Goal: Task Accomplishment & Management: Complete application form

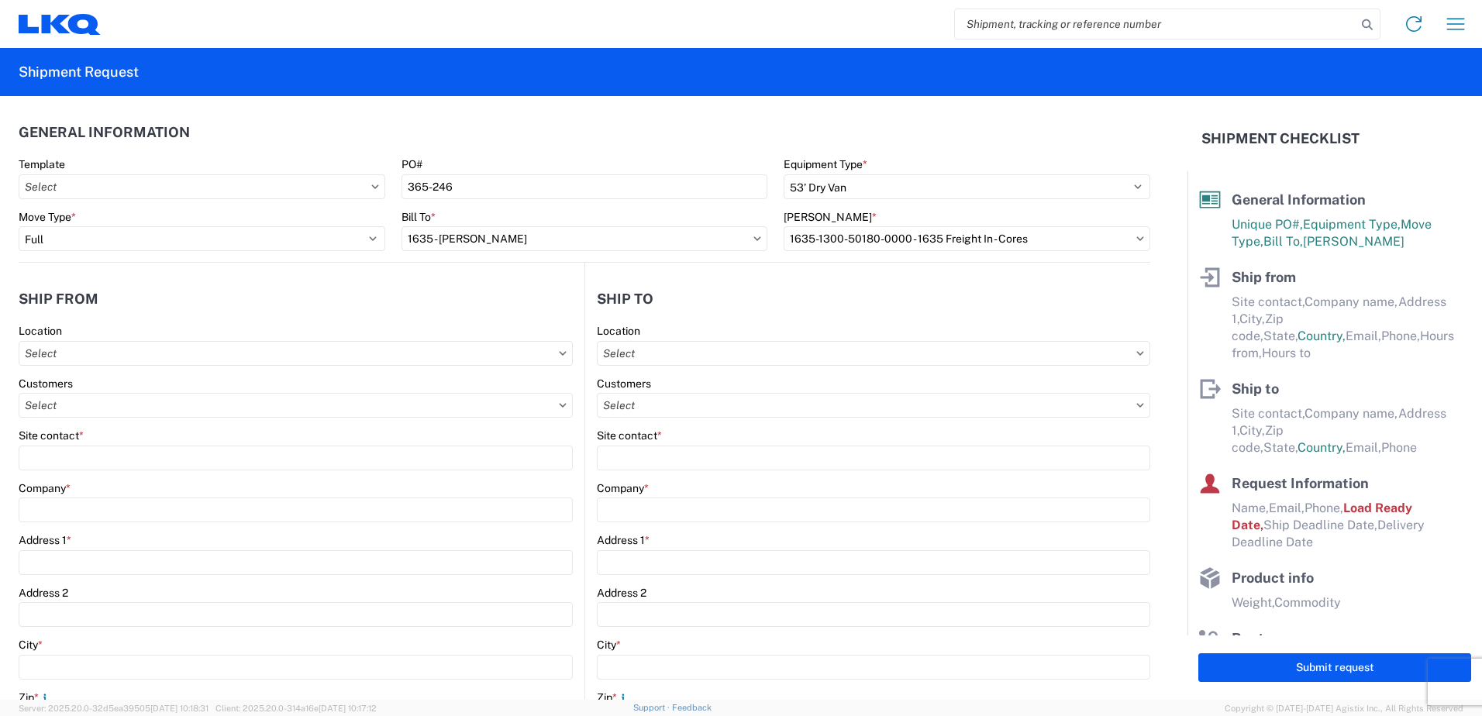
select select "STDV"
select select "FULL"
select select "US"
select select "LBS"
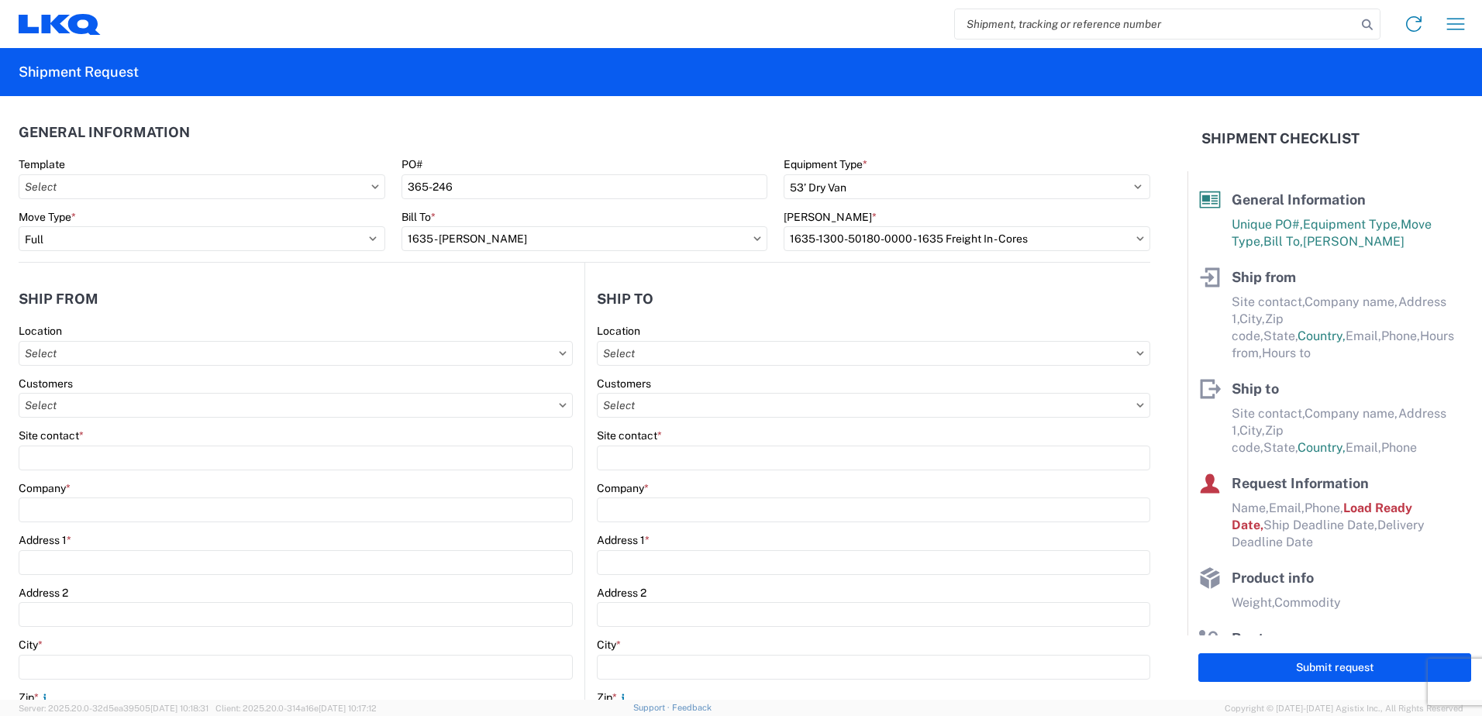
select select "IN"
click at [164, 360] on input "text" at bounding box center [296, 353] width 554 height 25
type input "1365"
click at [110, 425] on div "1365 - LKQ Thruway Auto Parts - [GEOGRAPHIC_DATA]" at bounding box center [162, 422] width 281 height 25
type input "1365 - LKQ Thruway Auto Parts - [GEOGRAPHIC_DATA]"
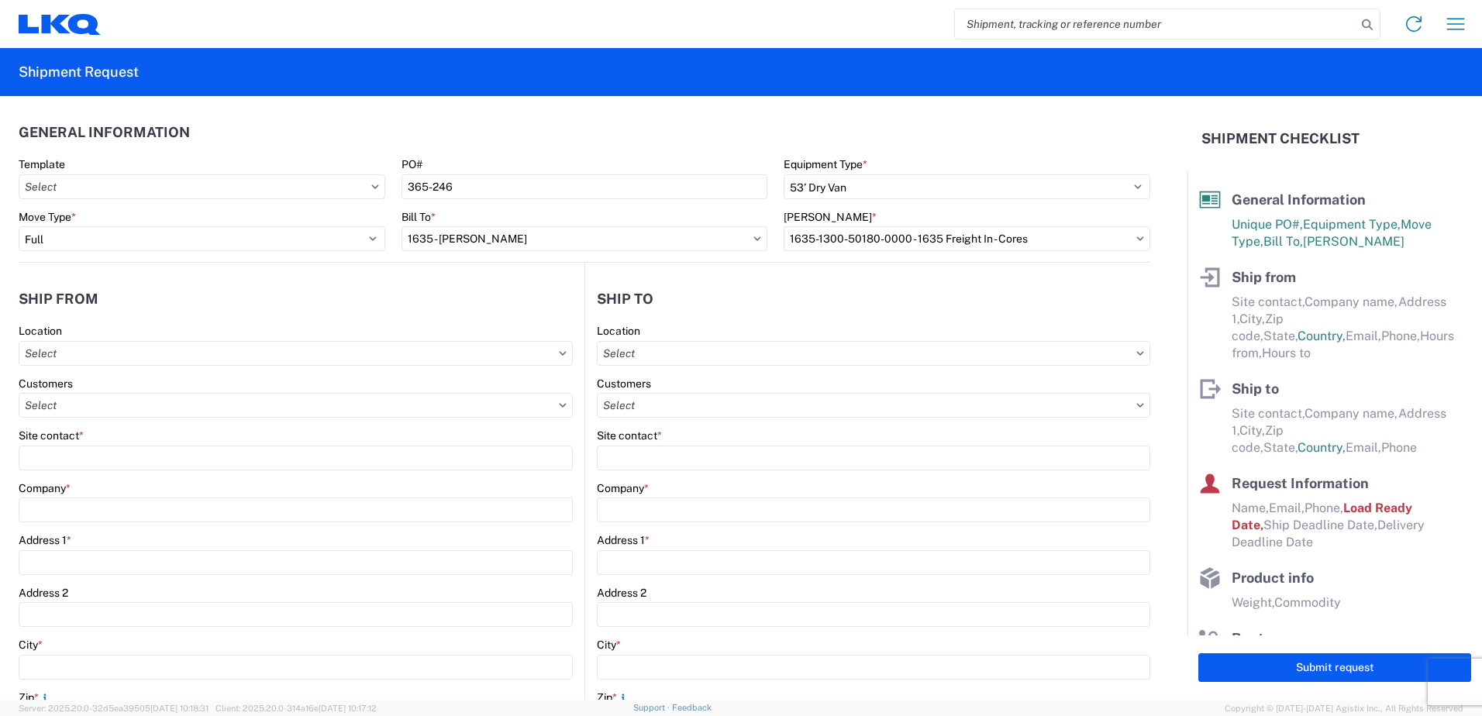
type input "LKQ Corporation"
type input "[STREET_ADDRESS] (SR 248)"
type input "[GEOGRAPHIC_DATA]"
type input "18244"
select select "PA"
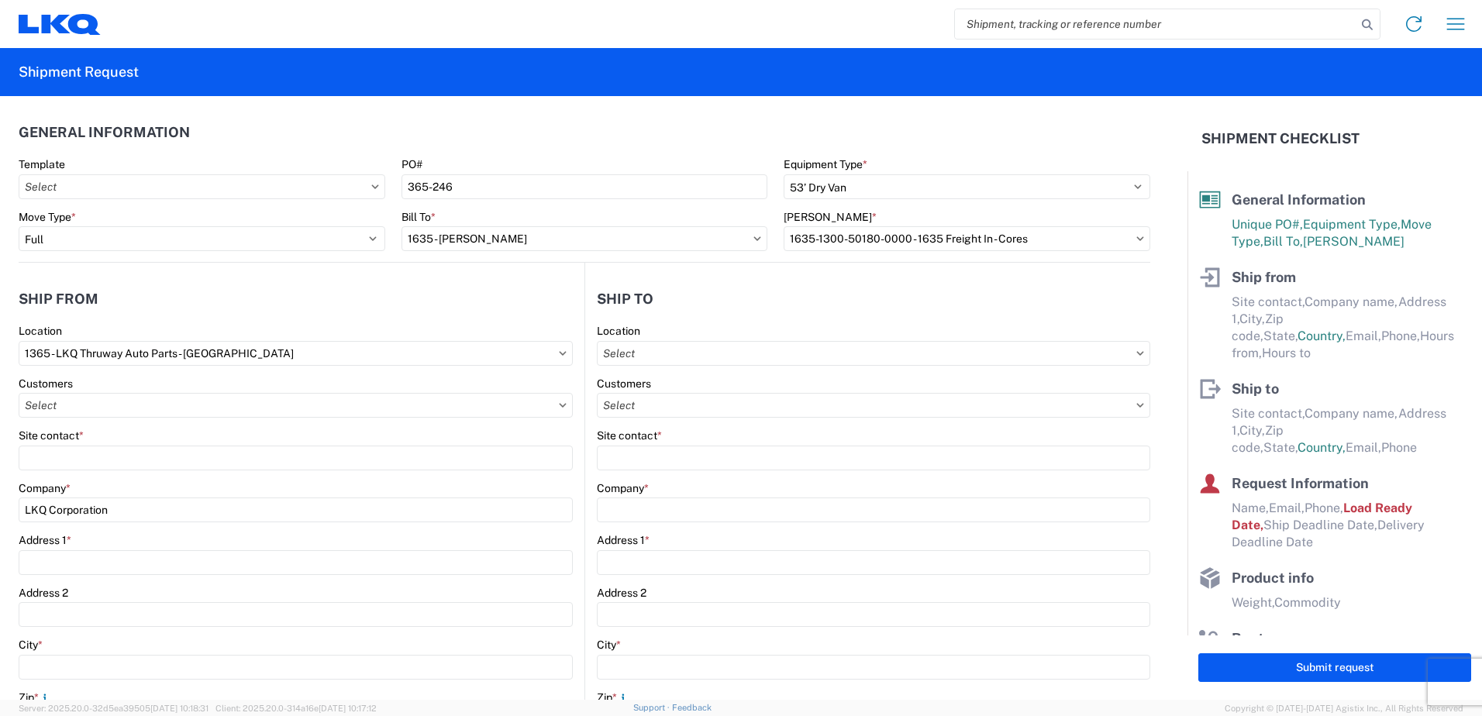
type input "07:00"
type input "13:00"
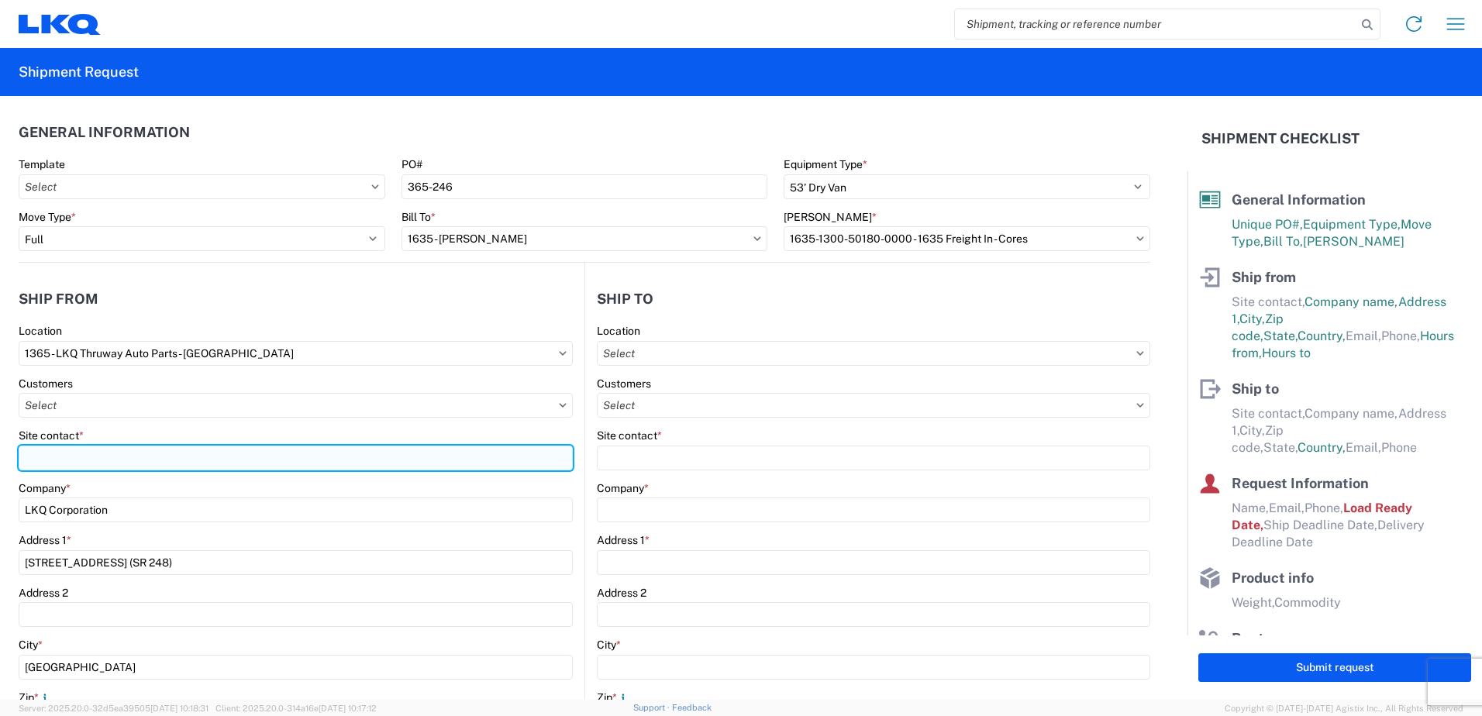
click at [99, 458] on input "Site contact *" at bounding box center [296, 458] width 554 height 25
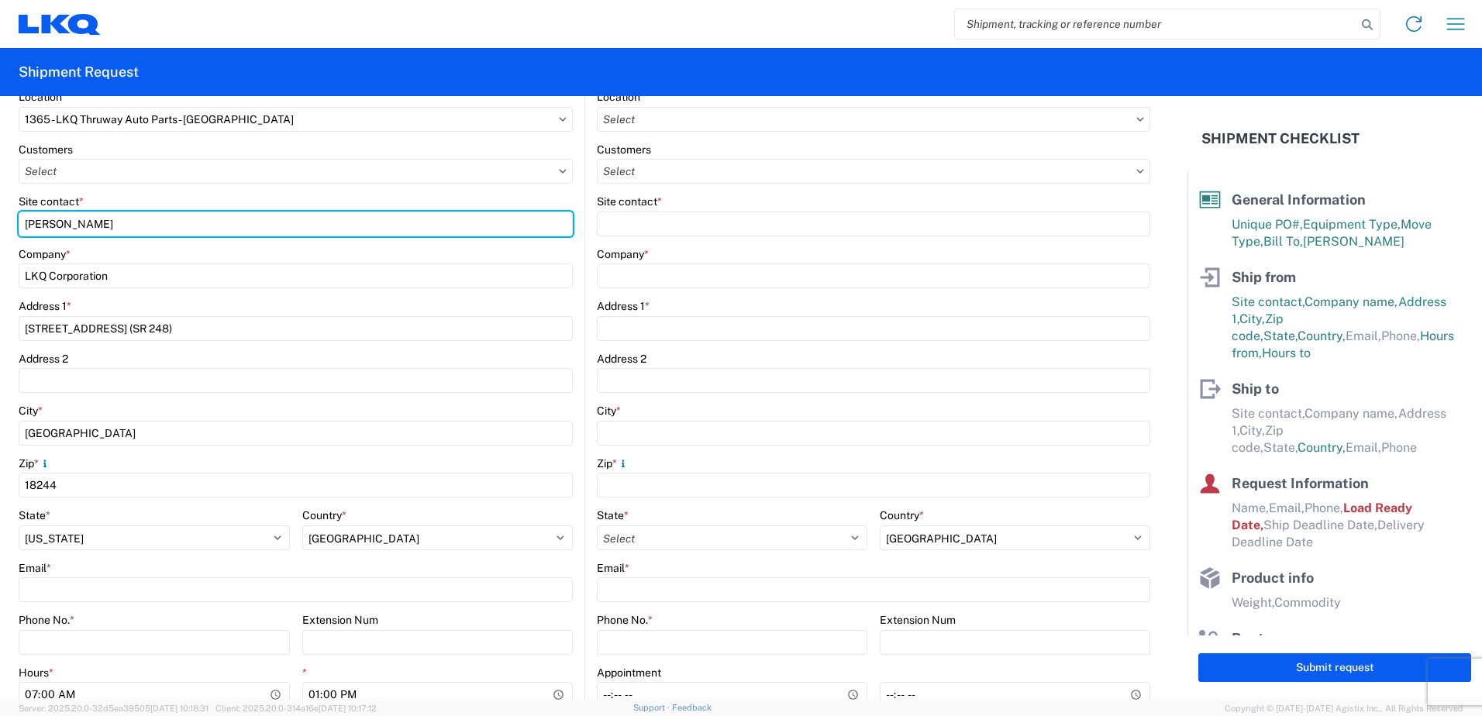
scroll to position [310, 0]
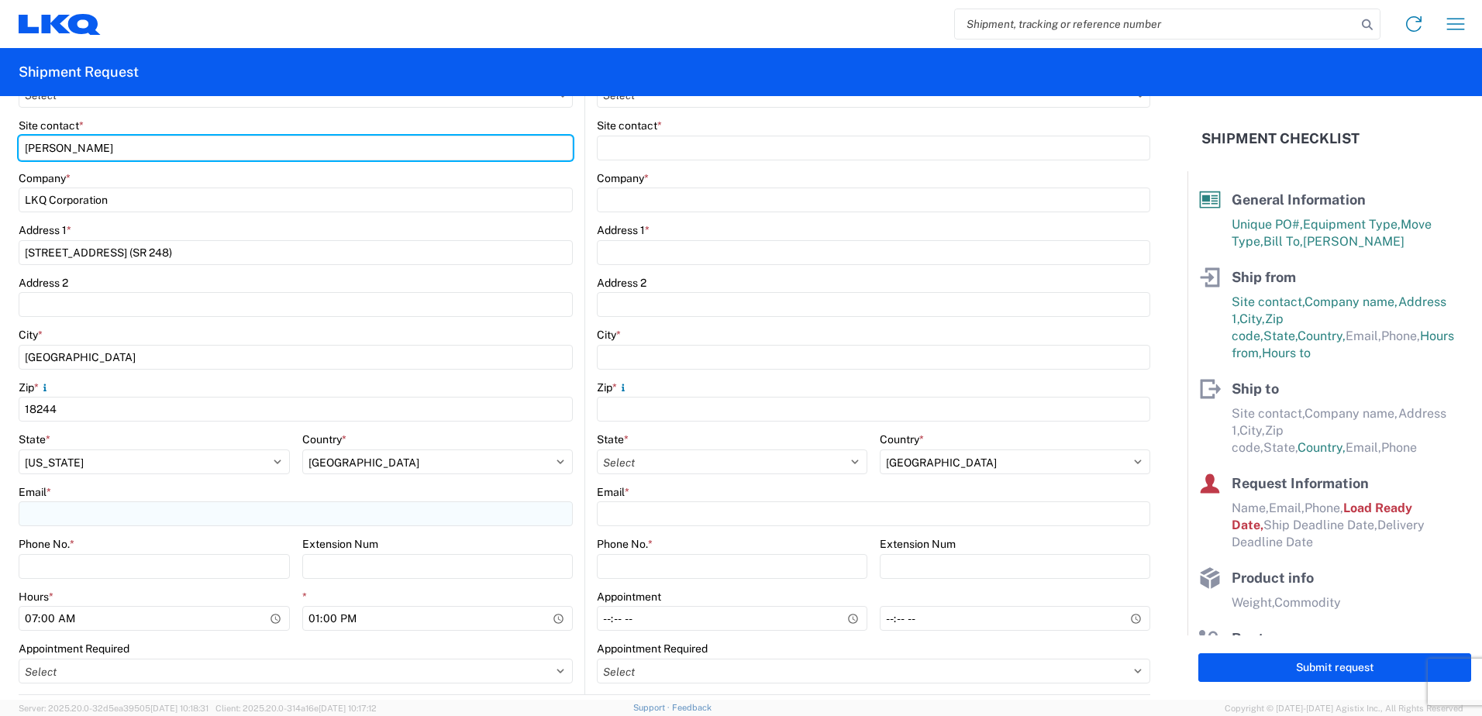
type input "[PERSON_NAME]"
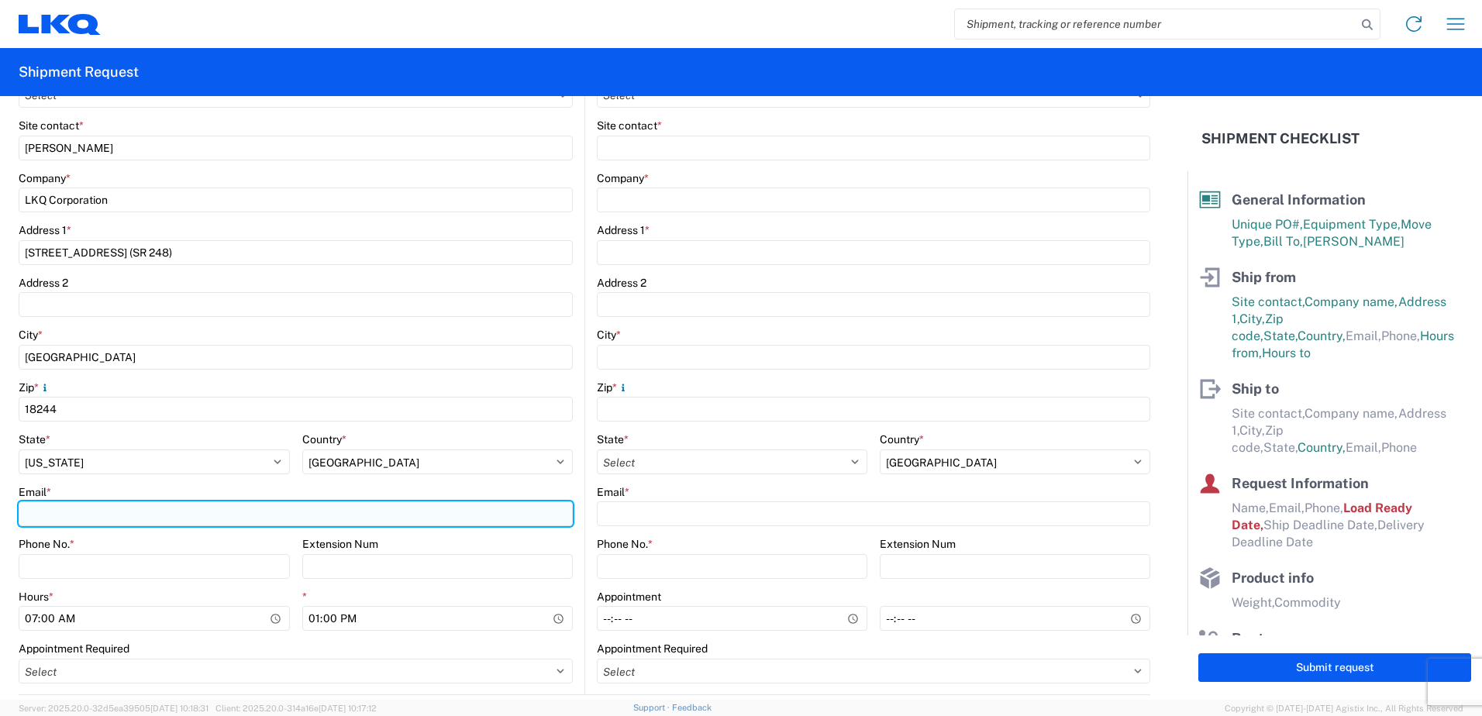
click at [105, 513] on input "Email *" at bounding box center [296, 513] width 554 height 25
type input "[EMAIL_ADDRESS][DOMAIN_NAME]"
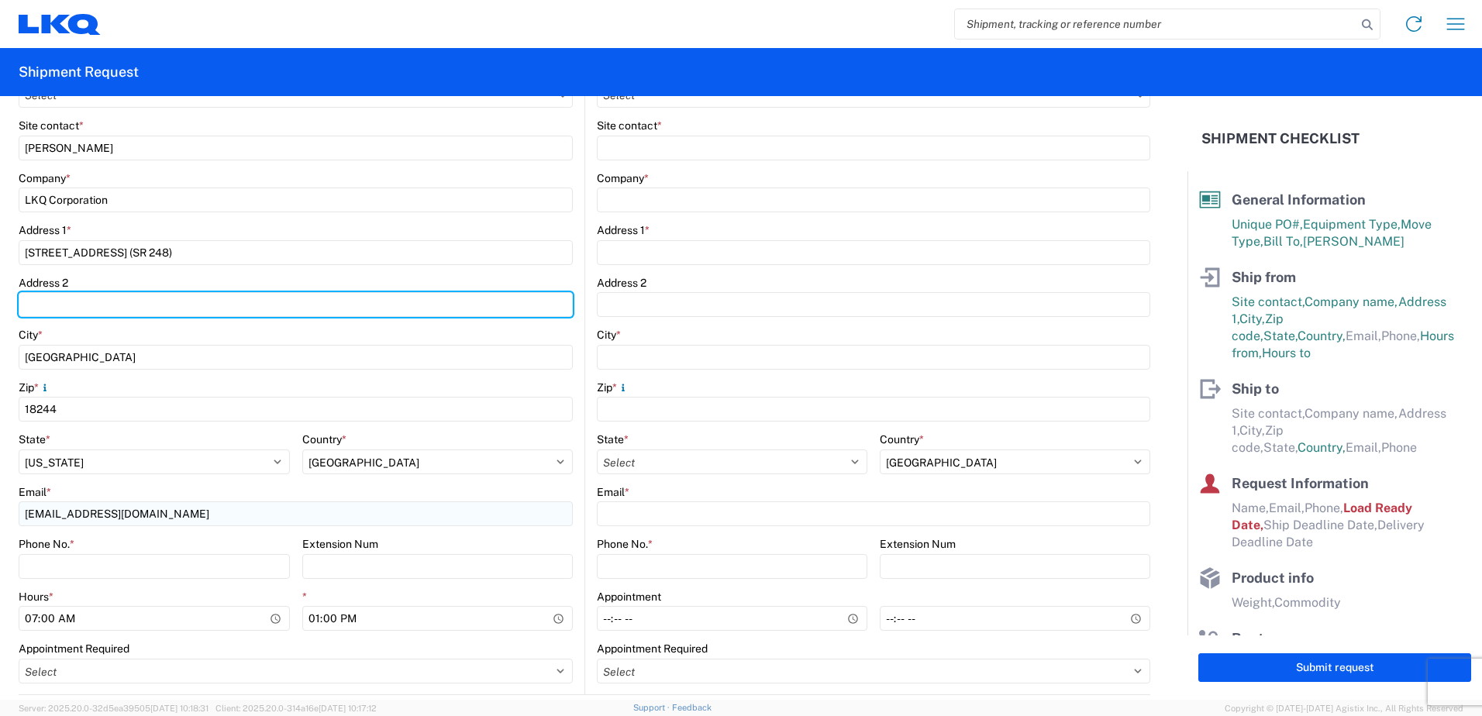
type input "Suite C"
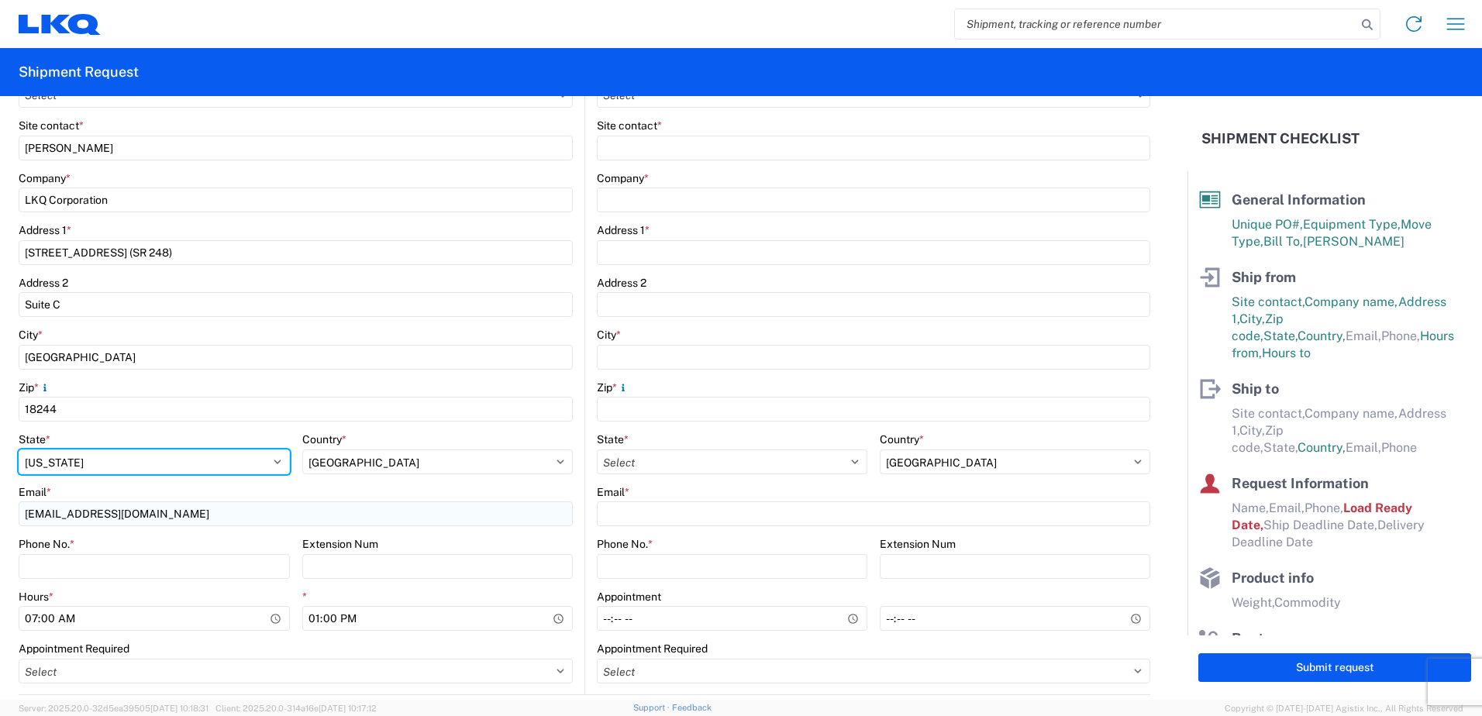
select select "IL"
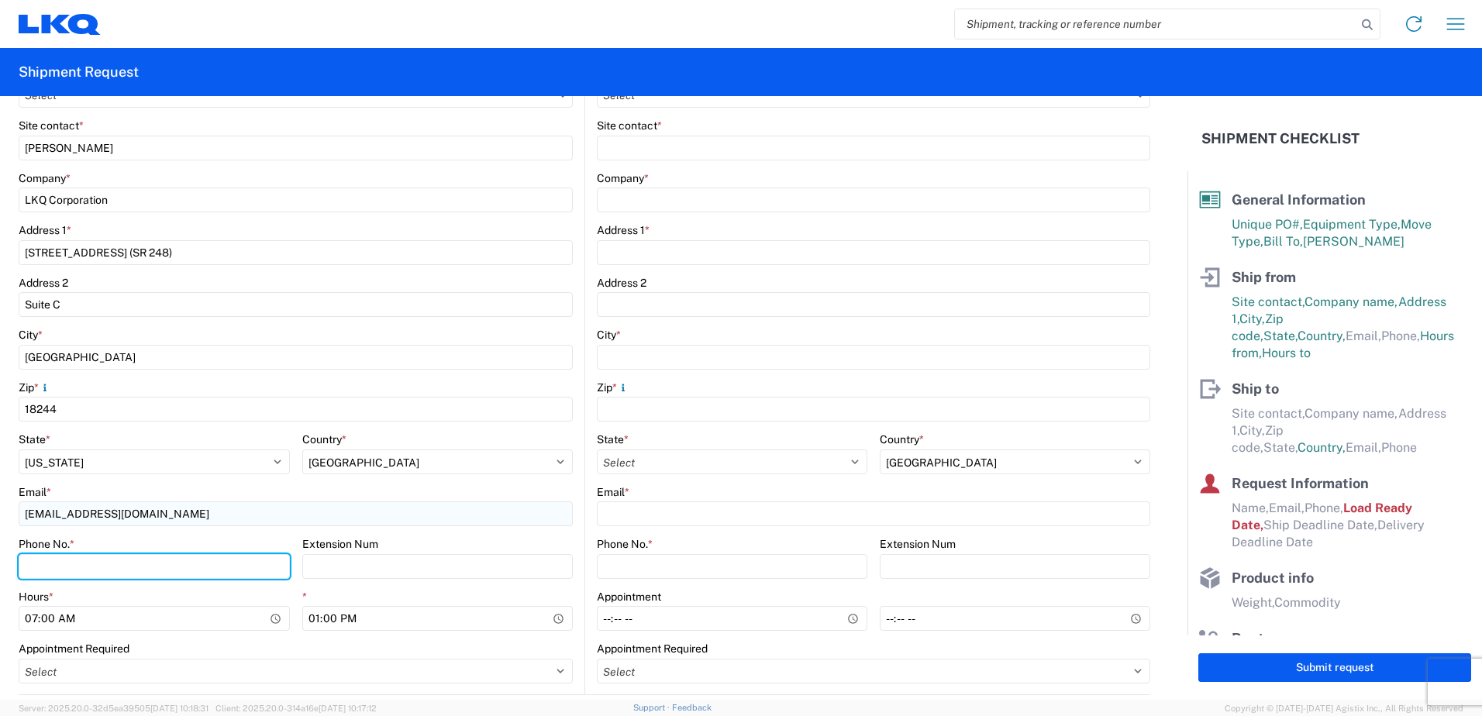
type input "4846294400"
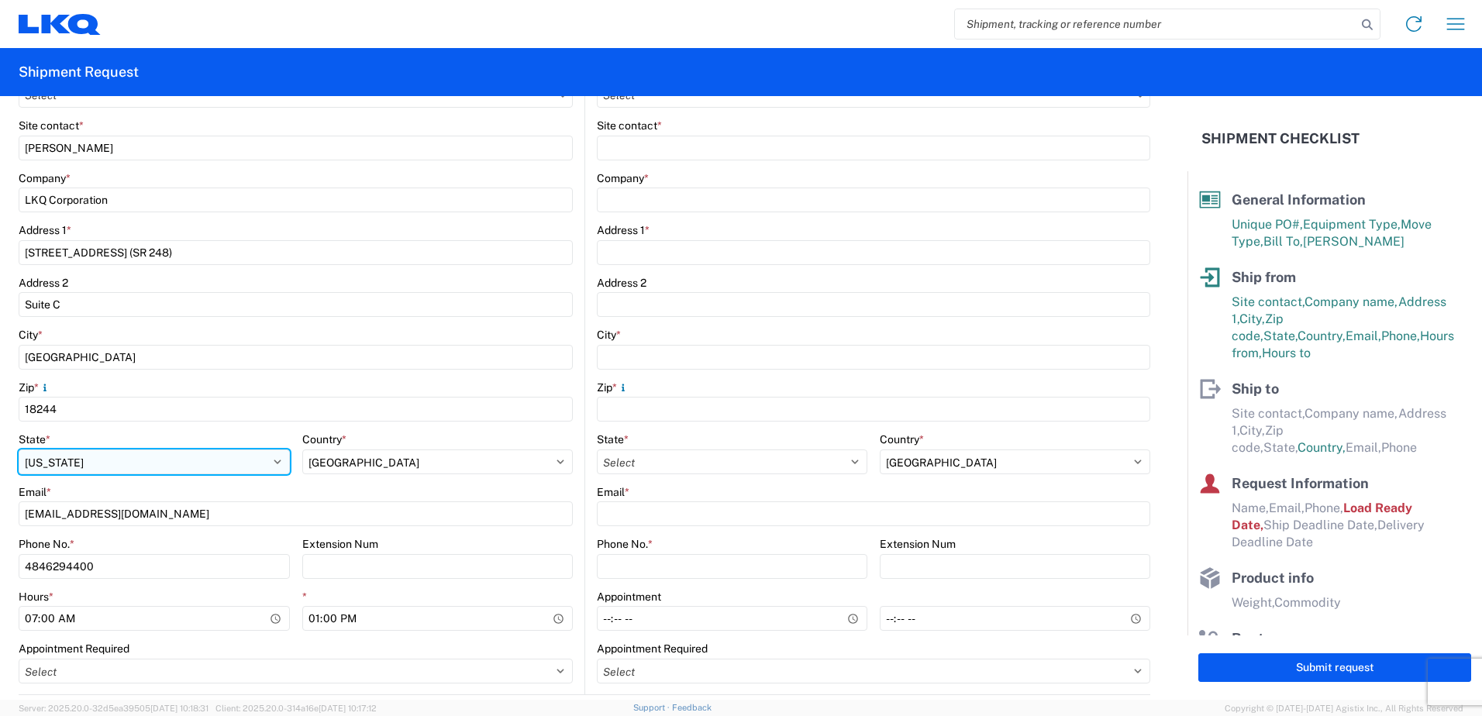
click at [78, 457] on select "Select [US_STATE] [US_STATE] [US_STATE] [US_STATE] Armed Forces Americas Armed …" at bounding box center [154, 462] width 271 height 25
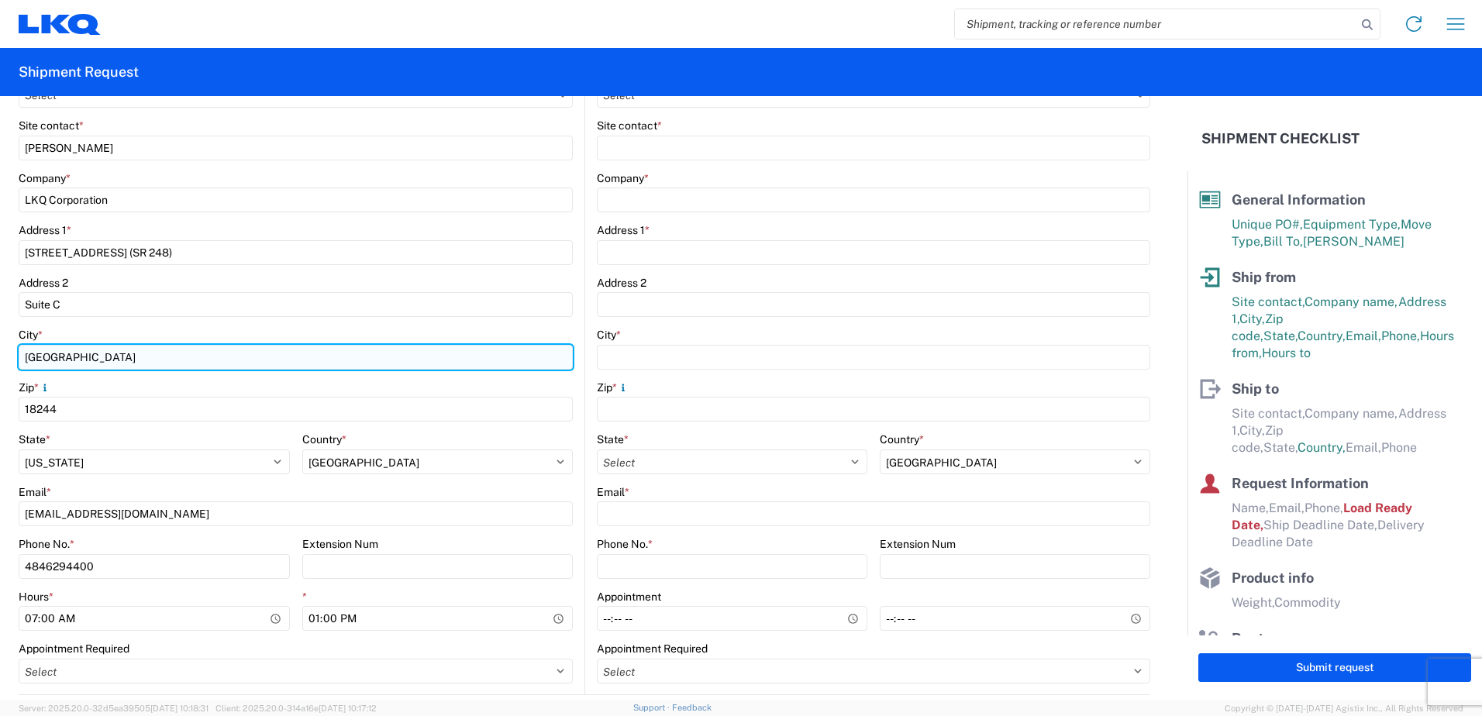
click at [336, 353] on input "[GEOGRAPHIC_DATA]" at bounding box center [296, 357] width 554 height 25
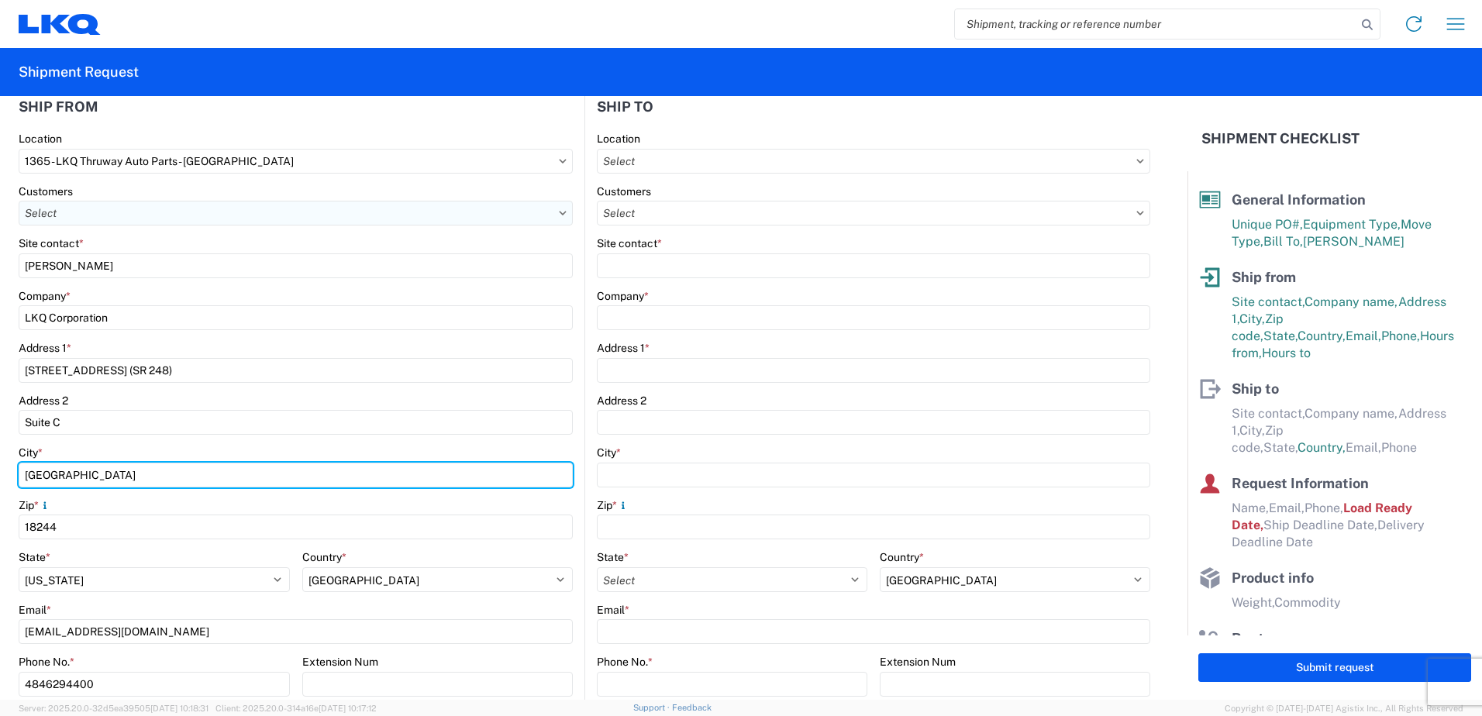
scroll to position [233, 0]
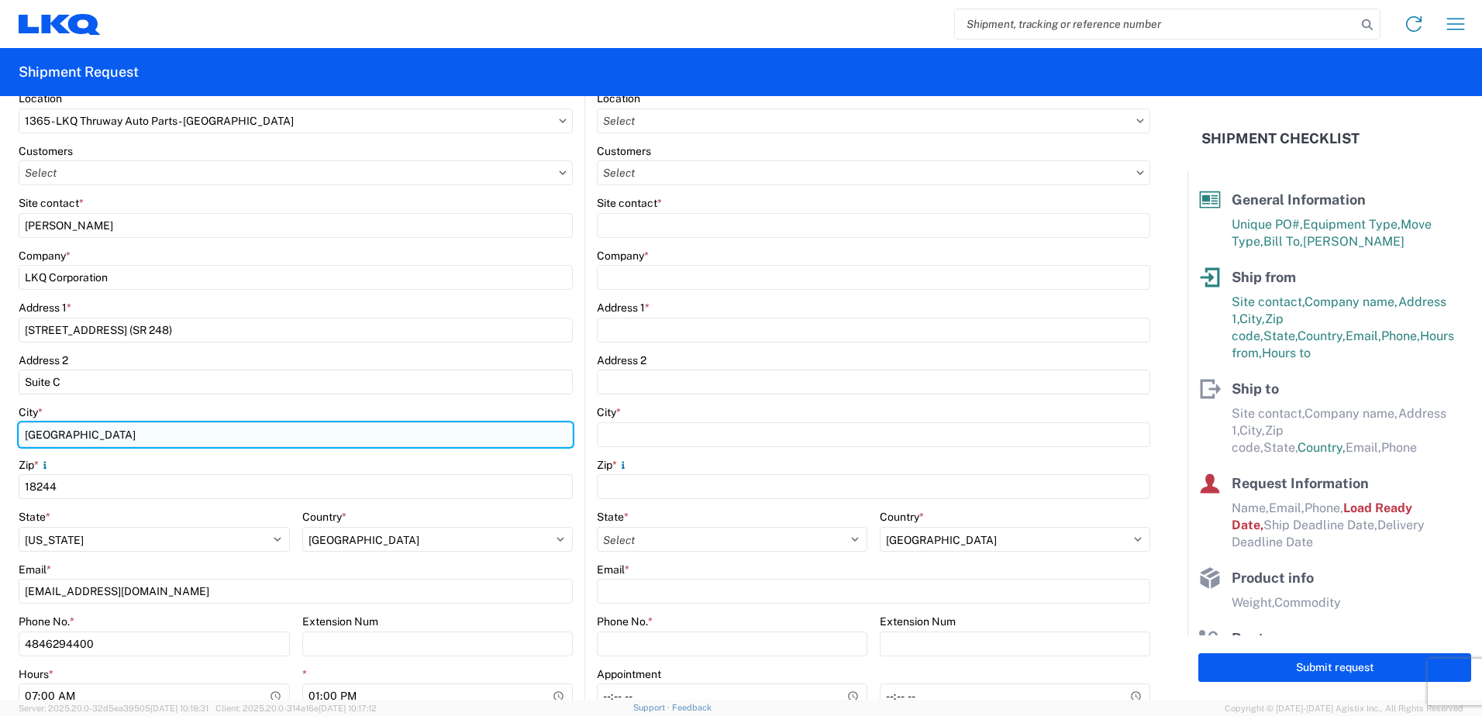
click at [38, 440] on input "[GEOGRAPHIC_DATA]" at bounding box center [296, 434] width 554 height 25
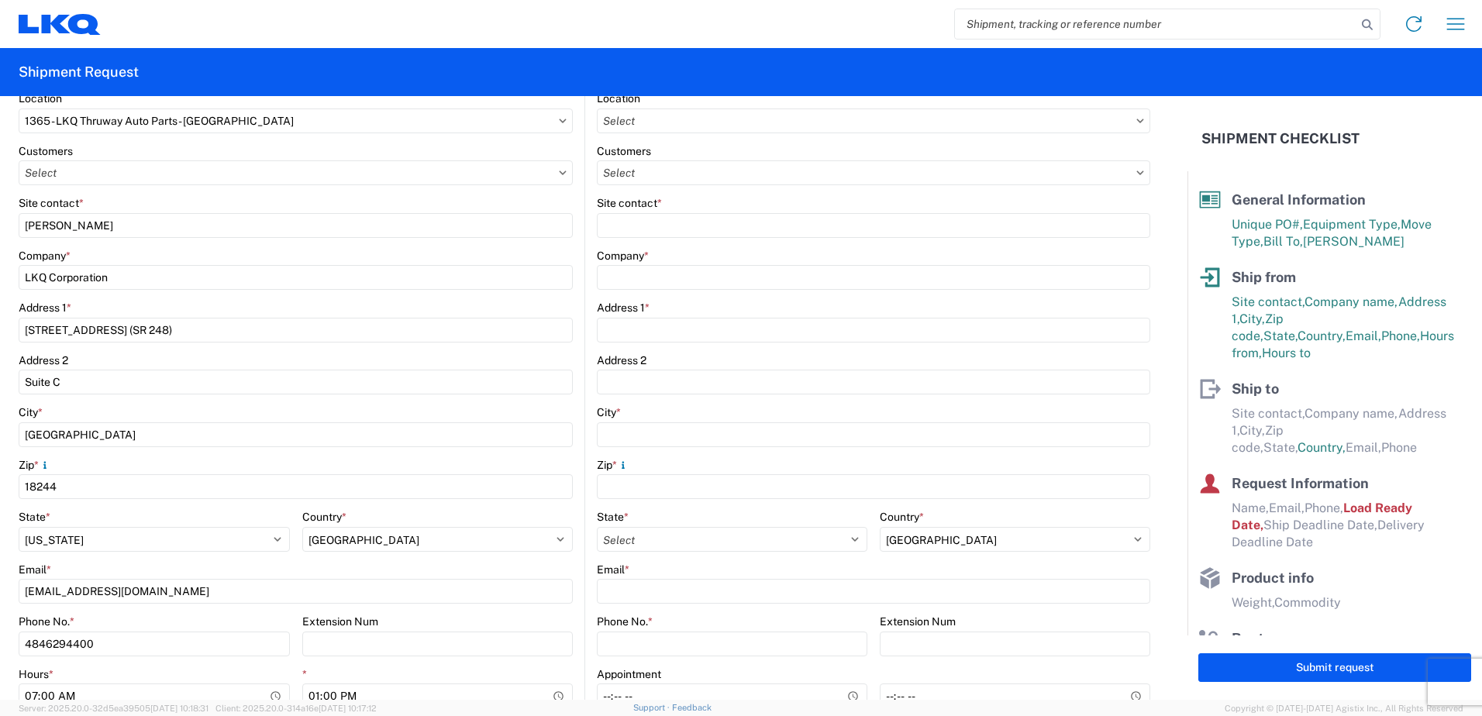
click at [9, 497] on form "General Information Template PO# 365-246 Equipment Type * Select 53’ Dry Van Fl…" at bounding box center [593, 398] width 1187 height 604
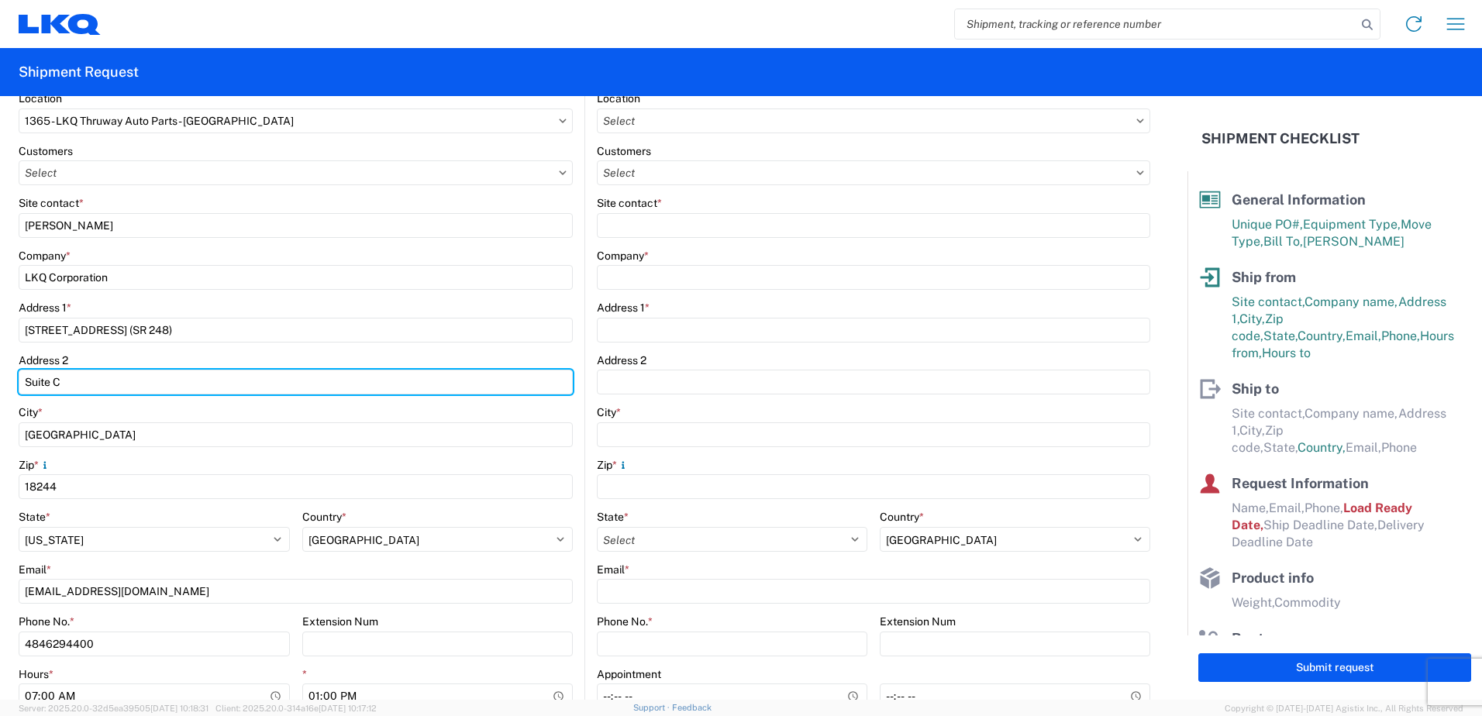
drag, startPoint x: 76, startPoint y: 381, endPoint x: 13, endPoint y: 392, distance: 63.7
click at [13, 392] on form "General Information Template PO# 365-246 Equipment Type * Select 53’ Dry Van Fl…" at bounding box center [593, 398] width 1187 height 604
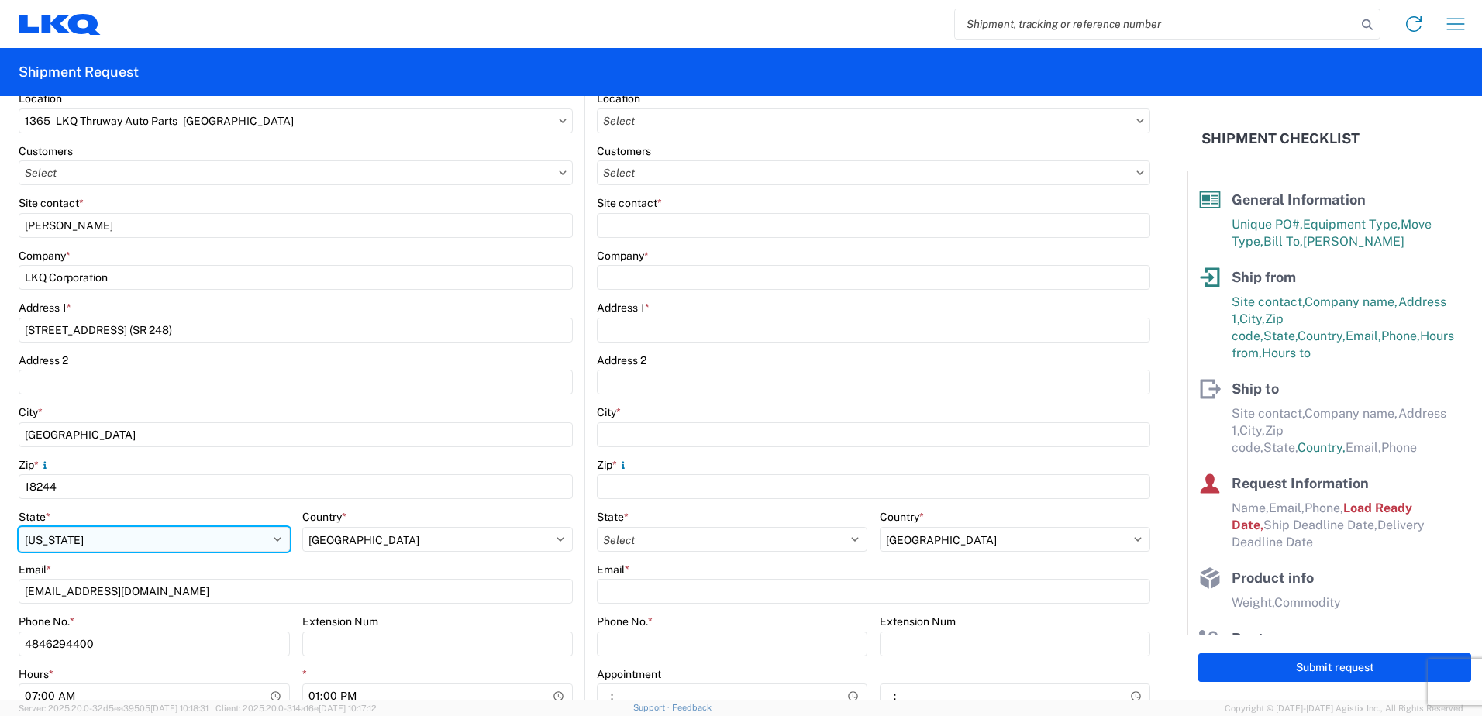
drag, startPoint x: 87, startPoint y: 539, endPoint x: 37, endPoint y: 544, distance: 49.9
click at [37, 544] on select "Select [US_STATE] [US_STATE] [US_STATE] [US_STATE] Armed Forces Americas Armed …" at bounding box center [154, 539] width 271 height 25
select select "PA"
click at [19, 527] on select "Select [US_STATE] [US_STATE] [US_STATE] [US_STATE] Armed Forces Americas Armed …" at bounding box center [154, 539] width 271 height 25
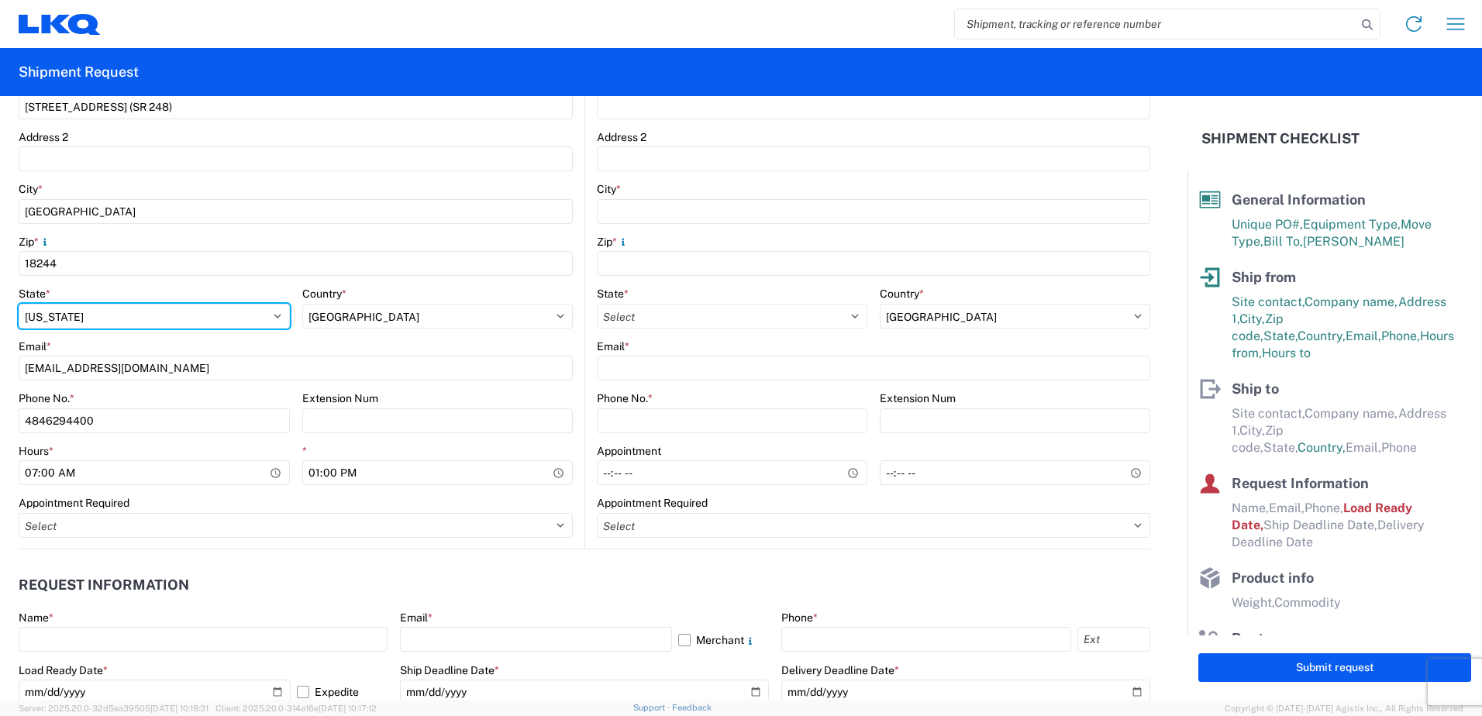
scroll to position [465, 0]
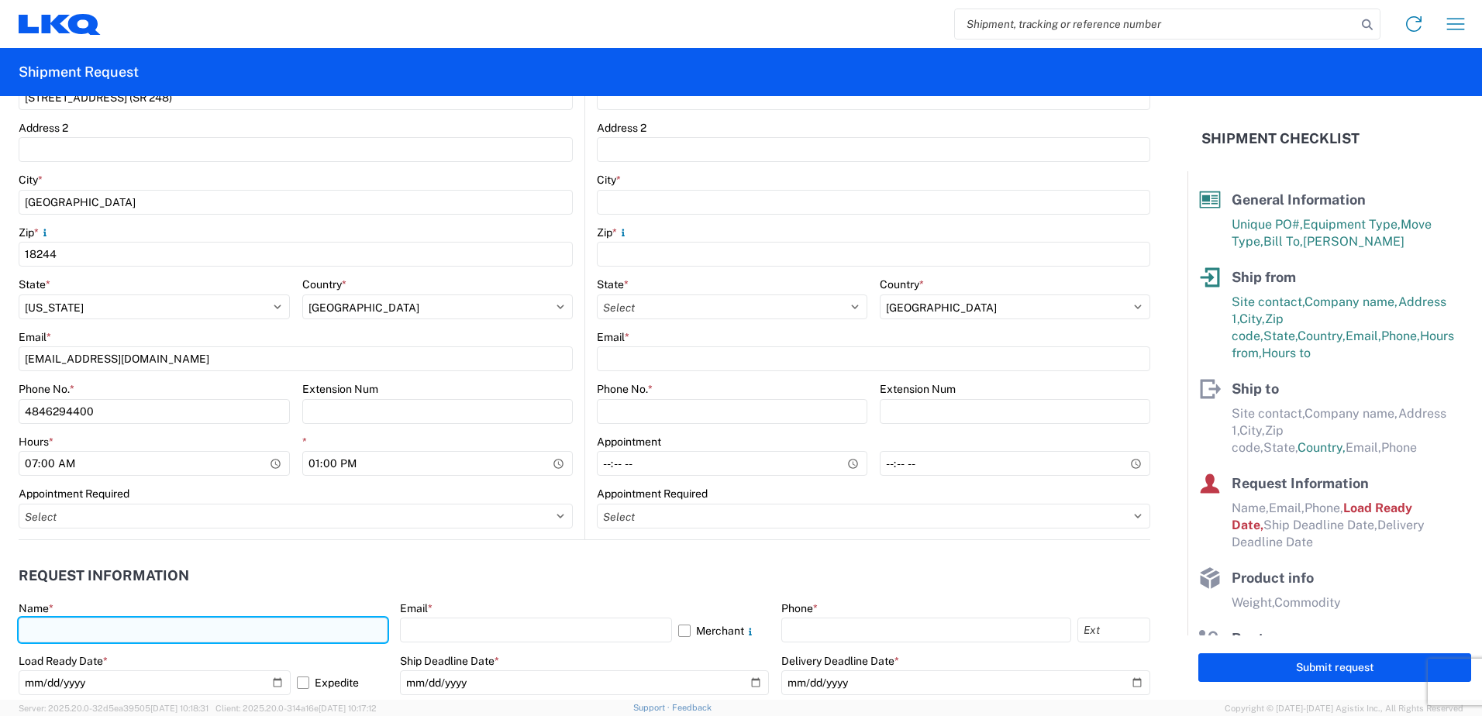
click at [95, 628] on input "text" at bounding box center [203, 630] width 369 height 25
type input "[PERSON_NAME]"
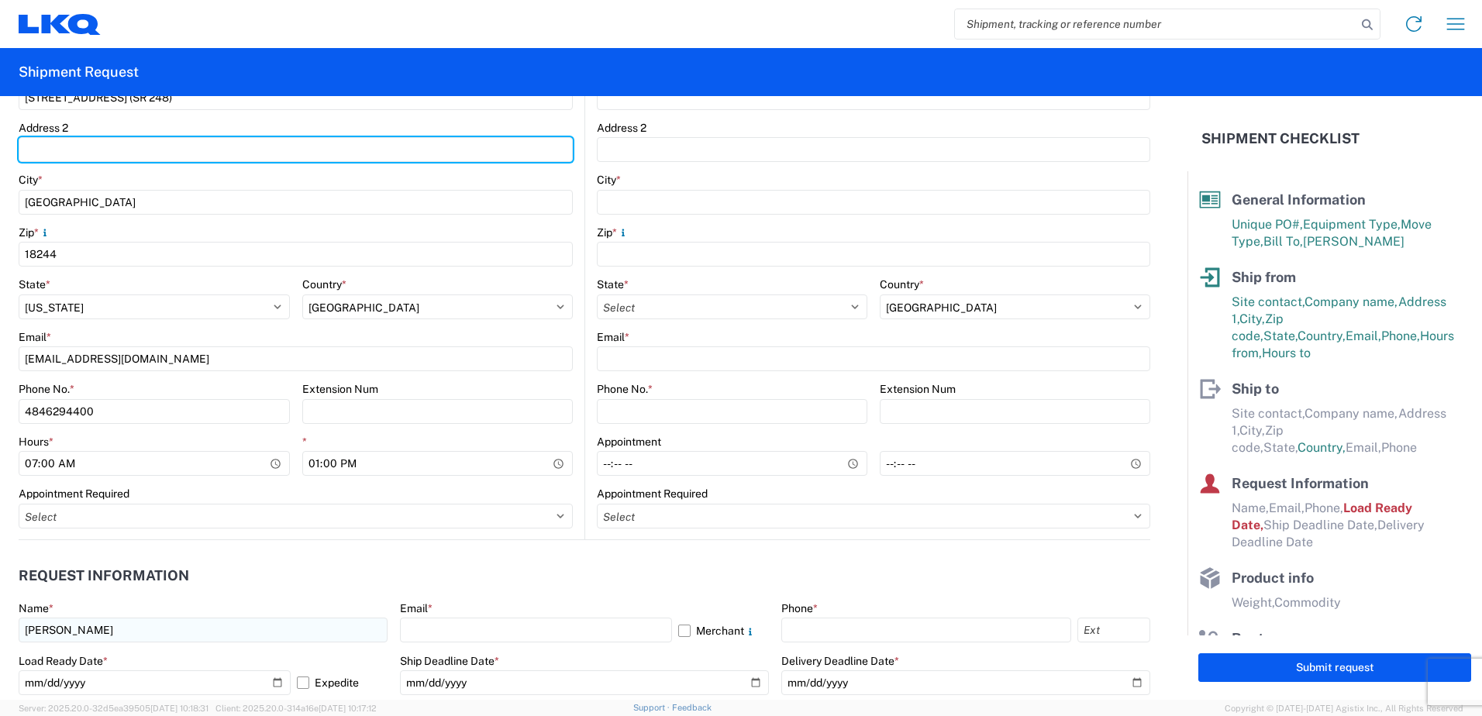
type input "Suite C"
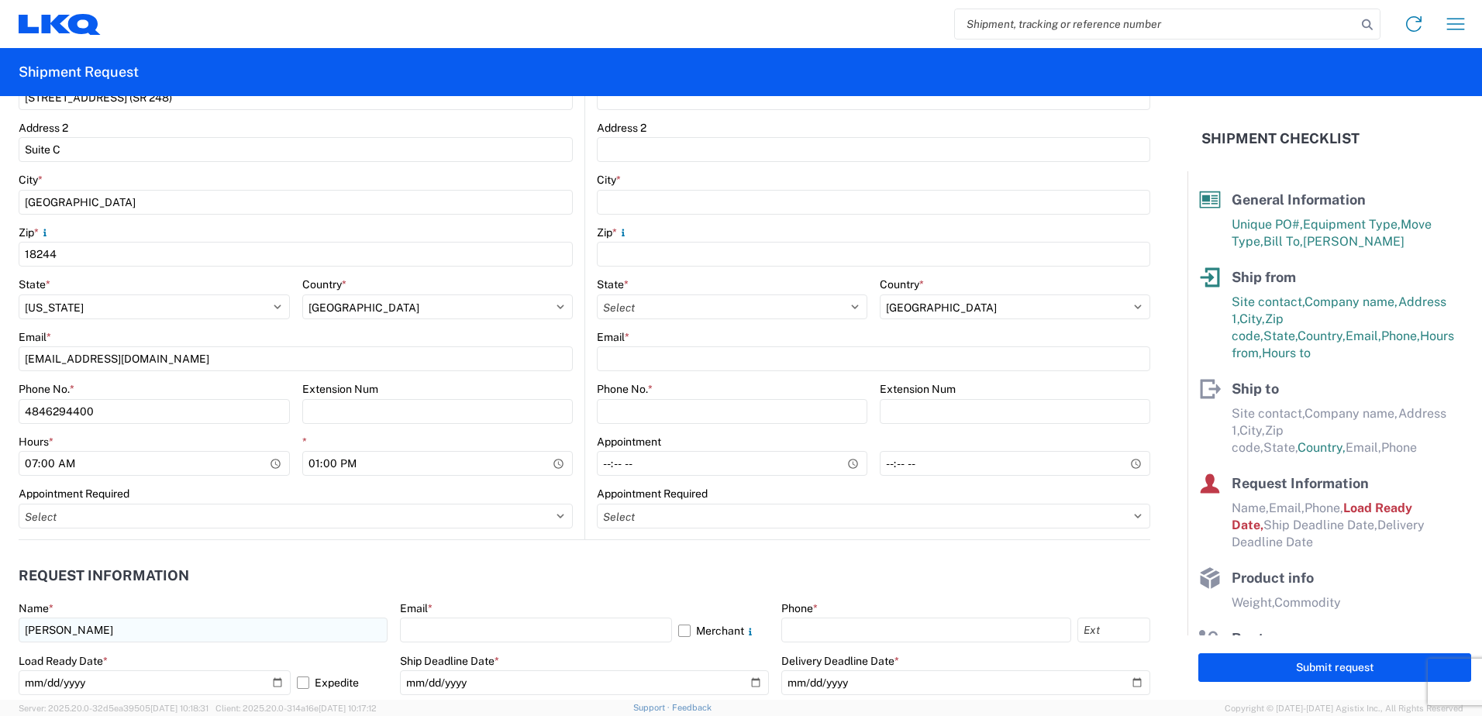
type input "LKQ Corporation"
type input "[STREET_ADDRESS][PERSON_NAME]"
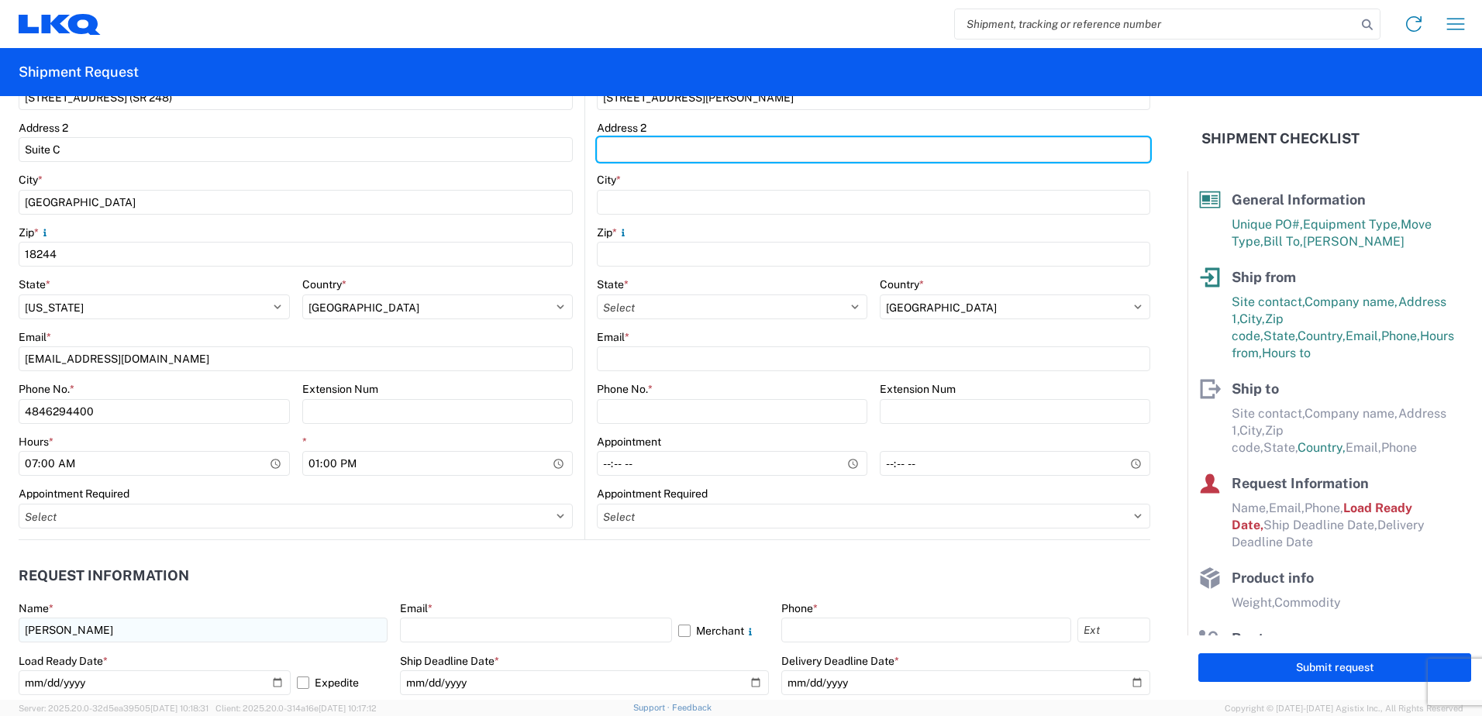
type input "Suite C"
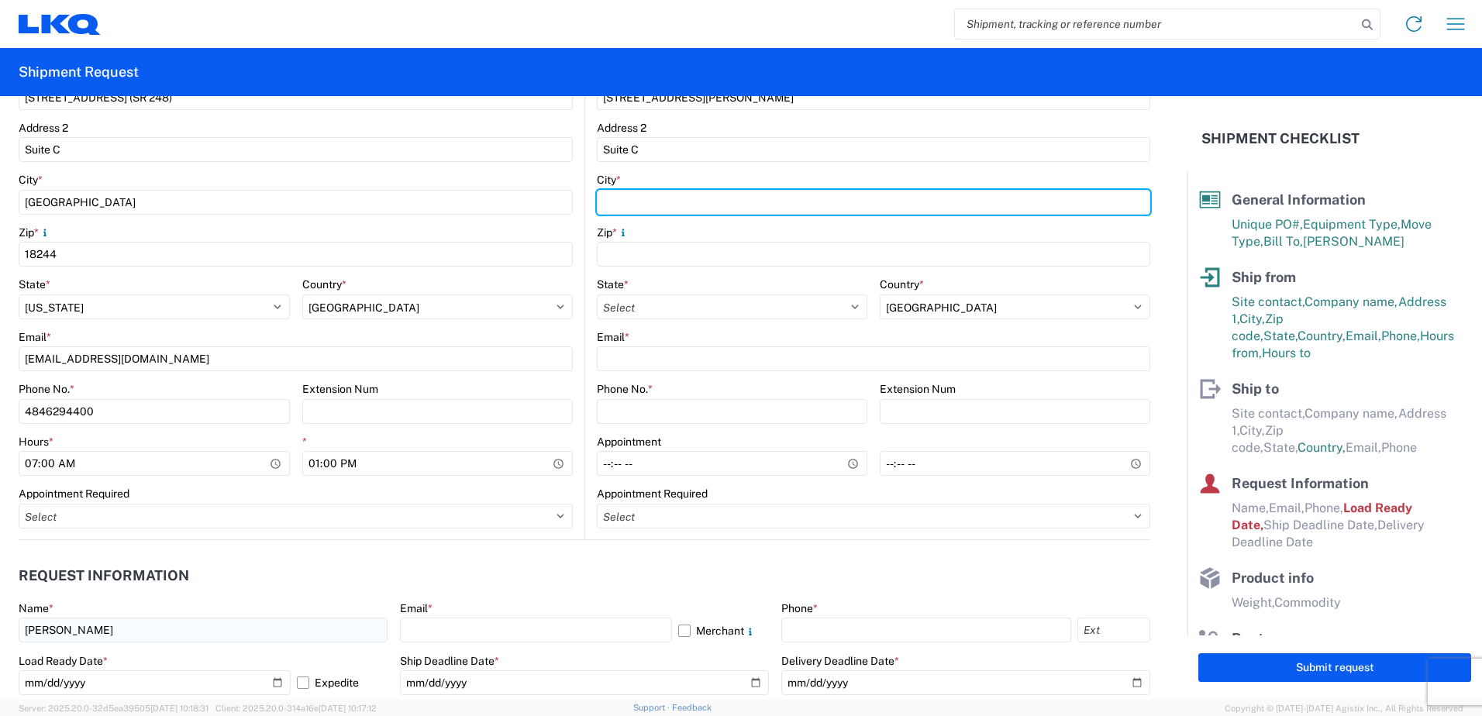
type input "Alsip"
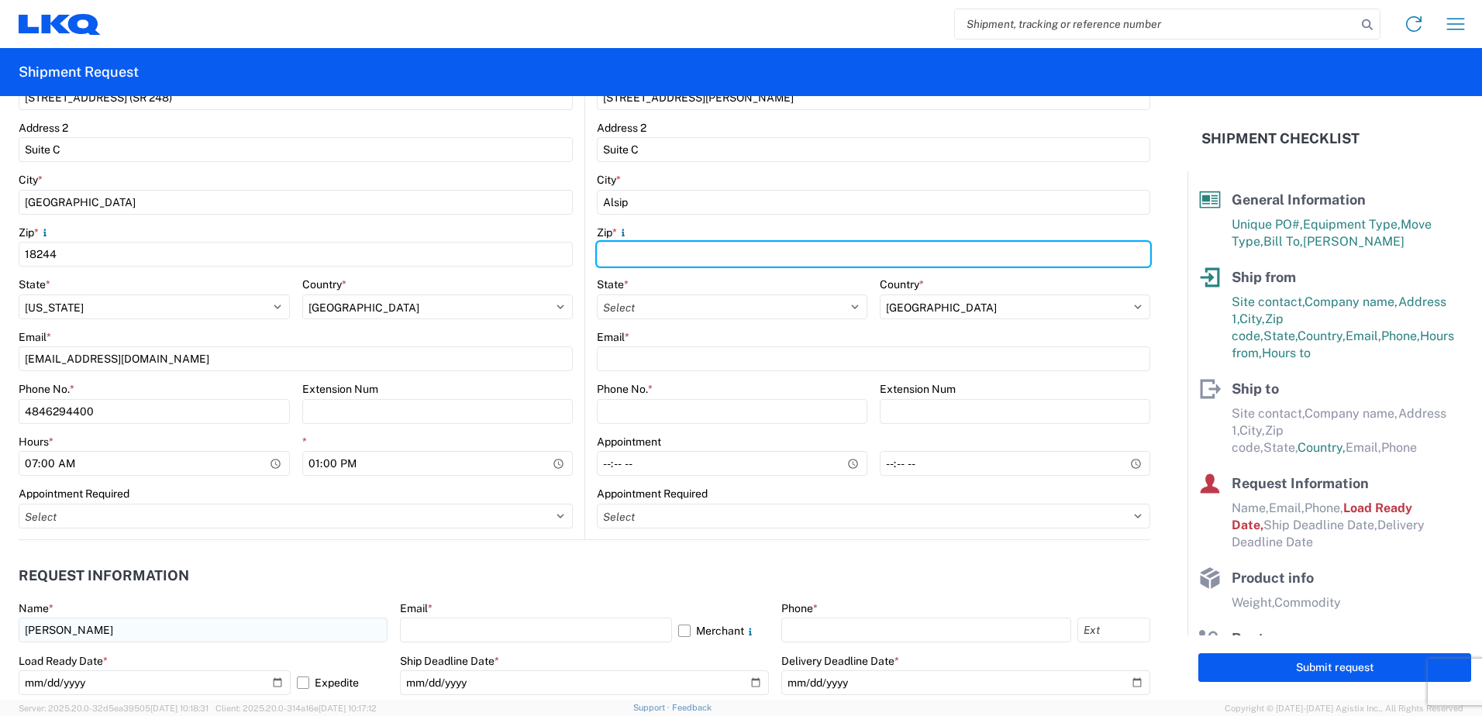
type input "60803"
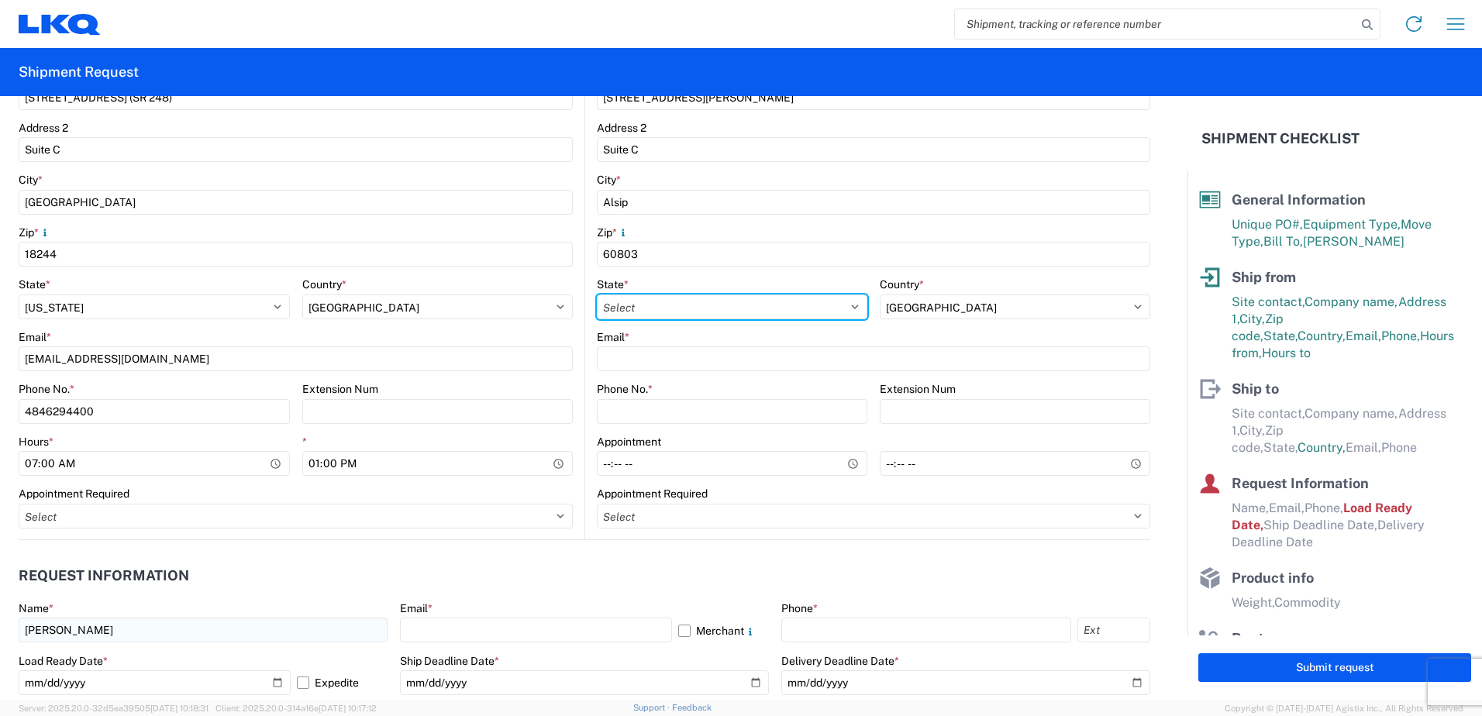
select select "IL"
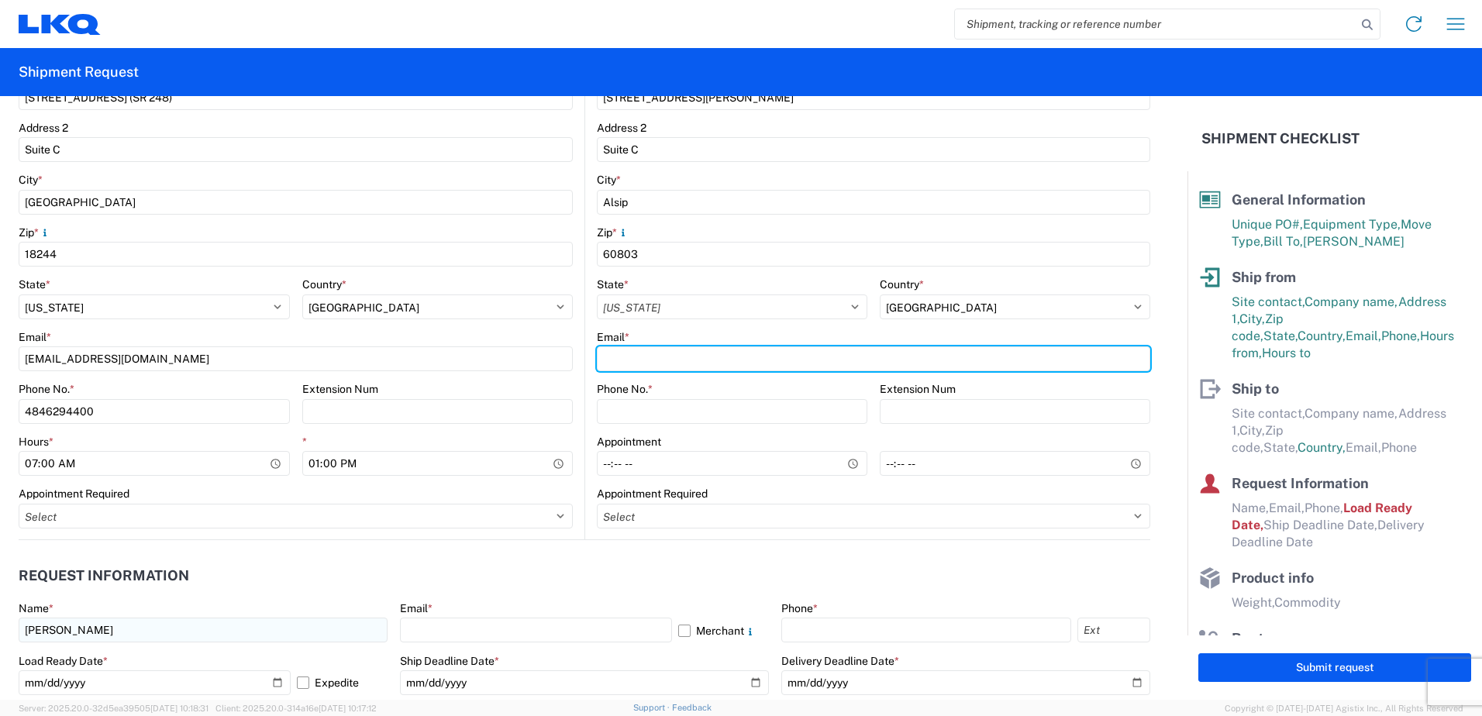
type input "[EMAIL_ADDRESS][DOMAIN_NAME]"
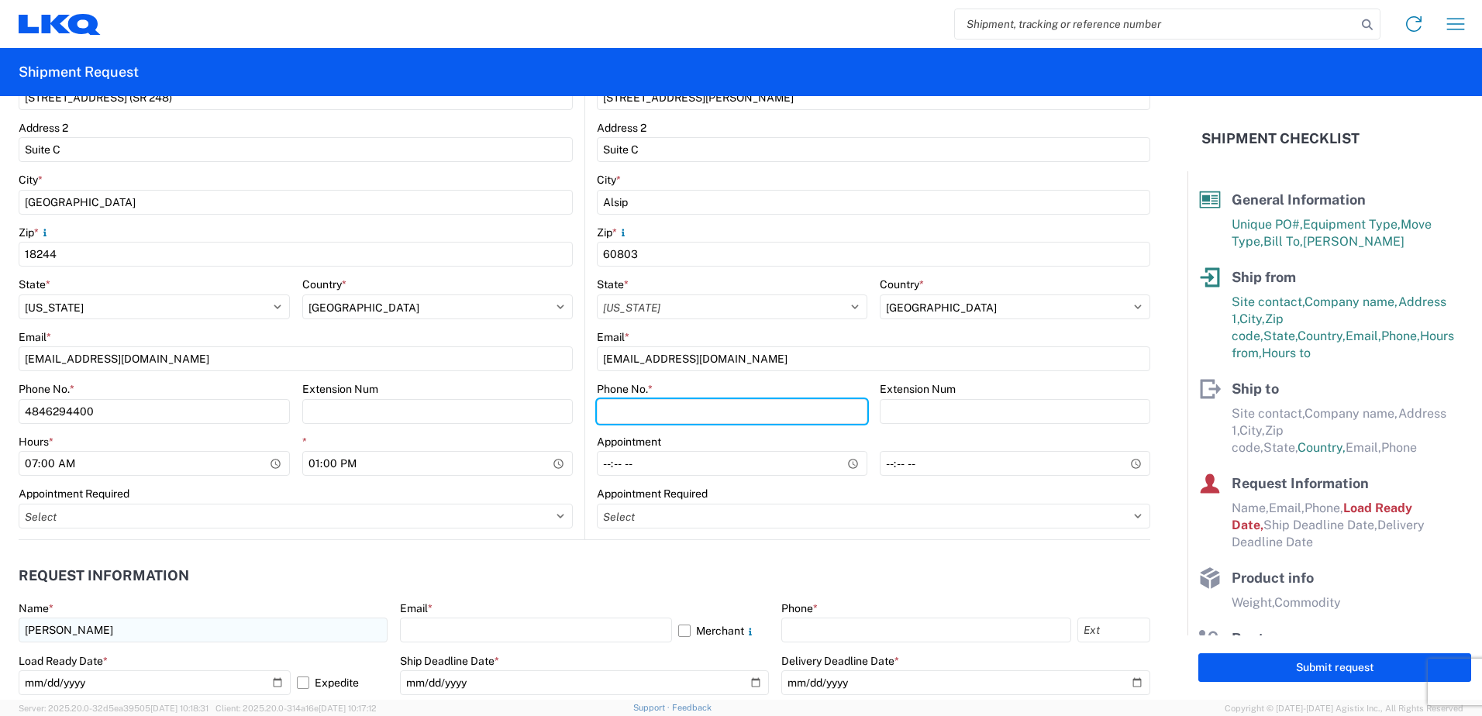
type input "4846294400"
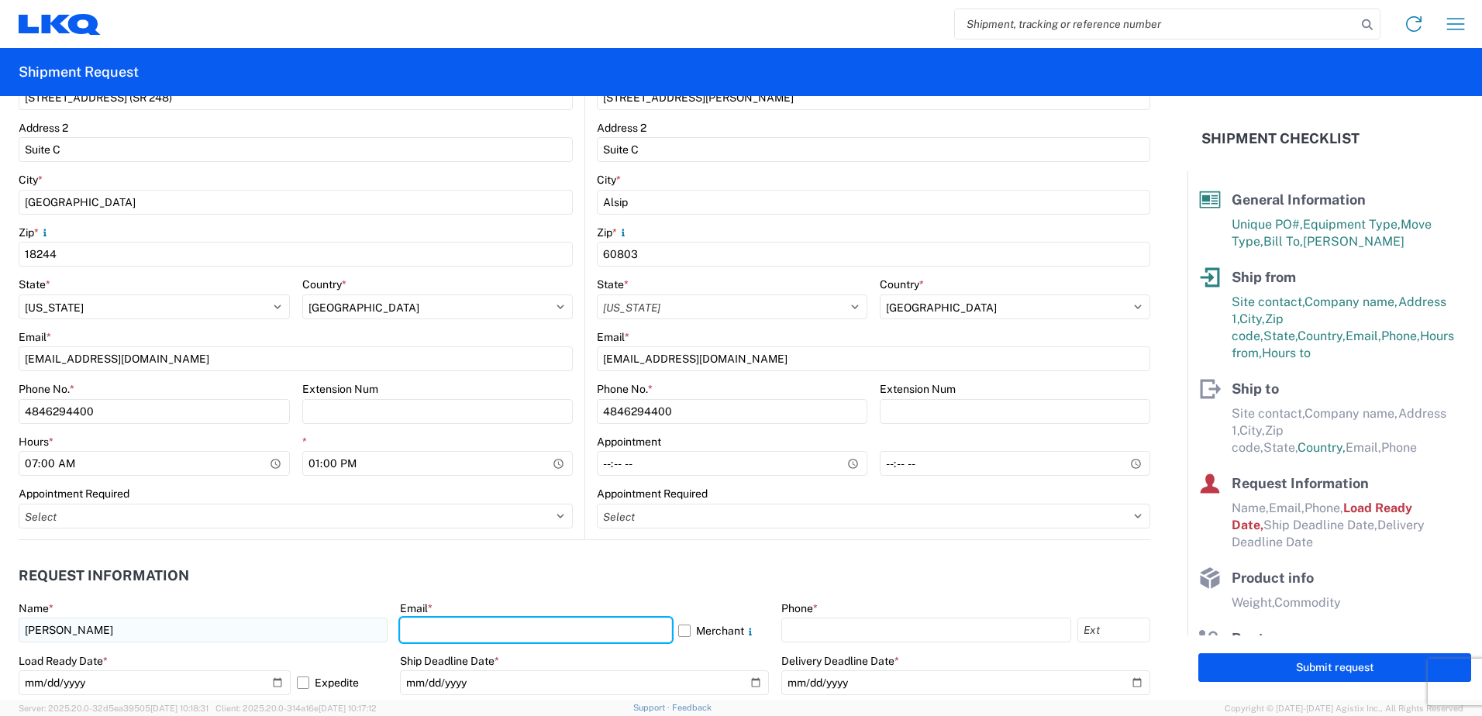
type input "[EMAIL_ADDRESS][DOMAIN_NAME]"
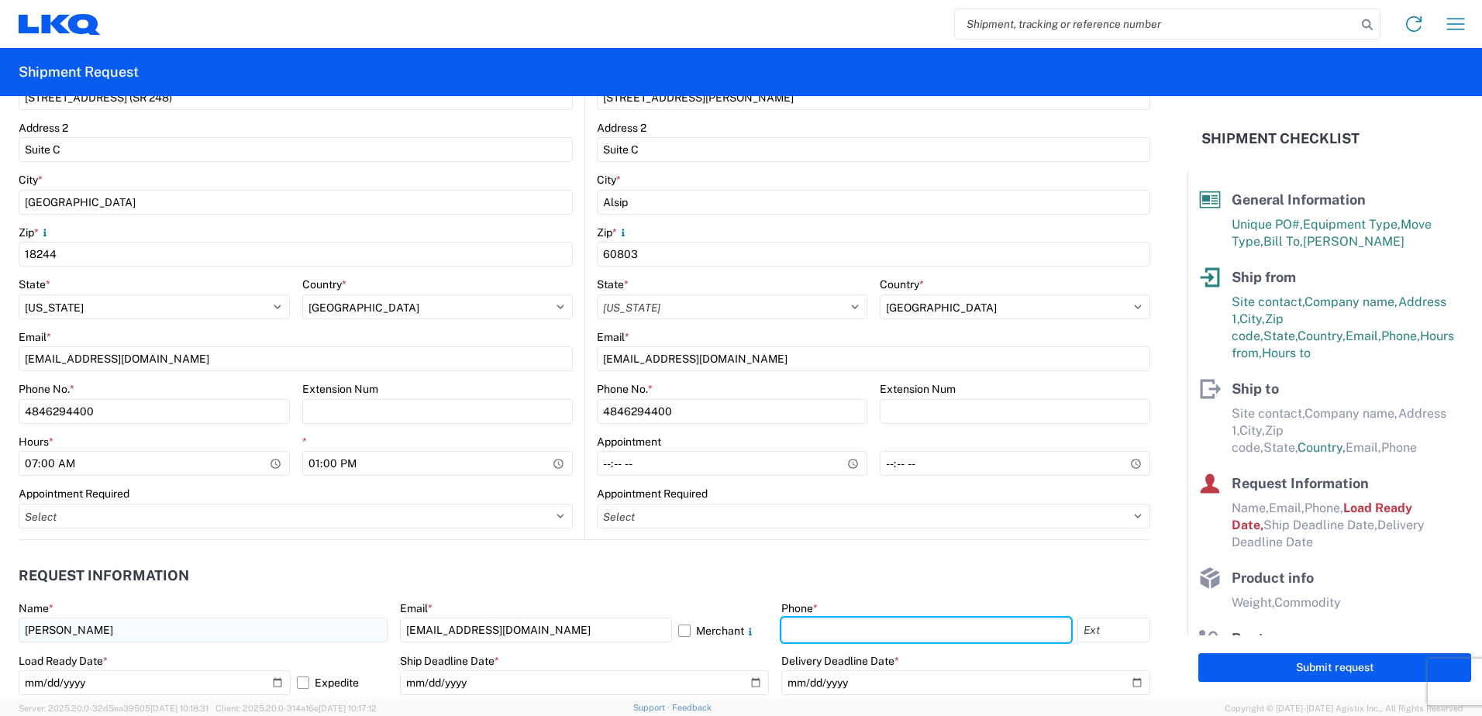
type input "4846294400"
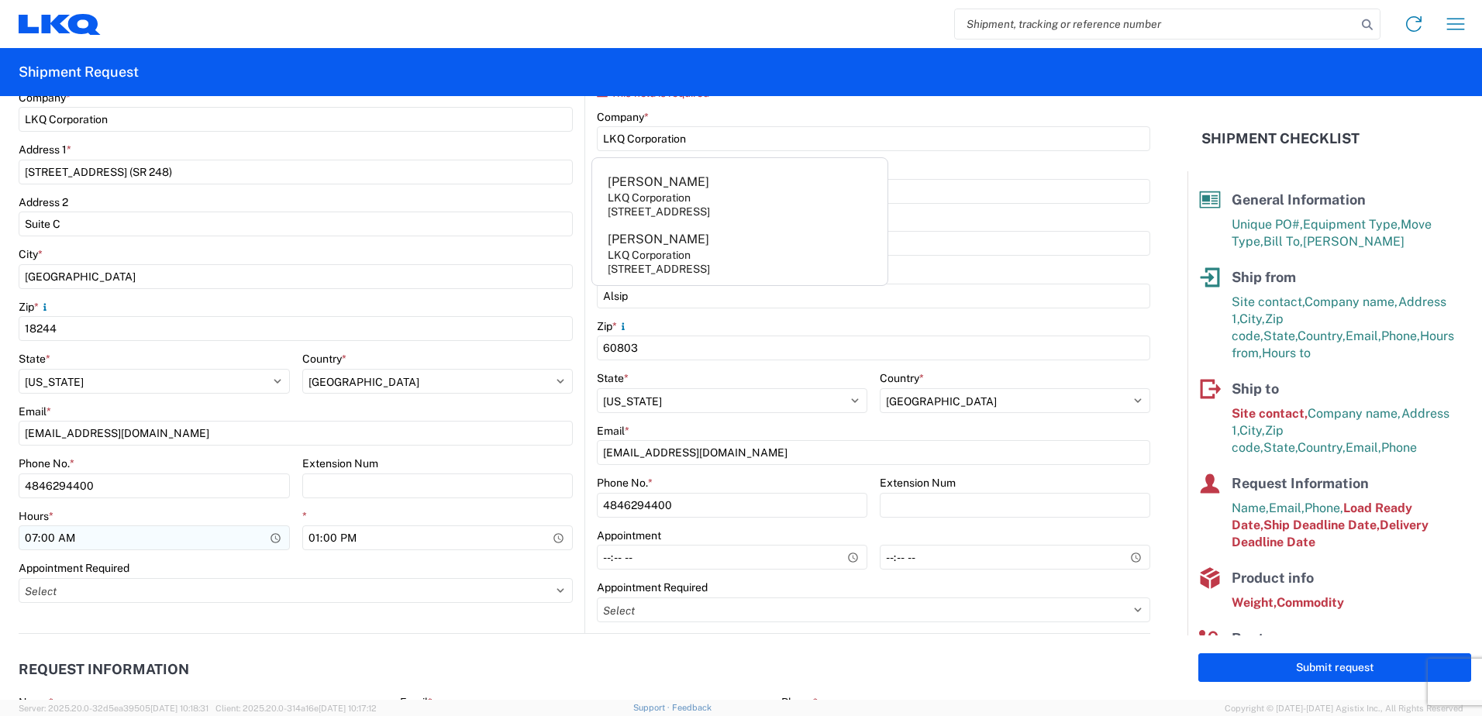
scroll to position [388, 0]
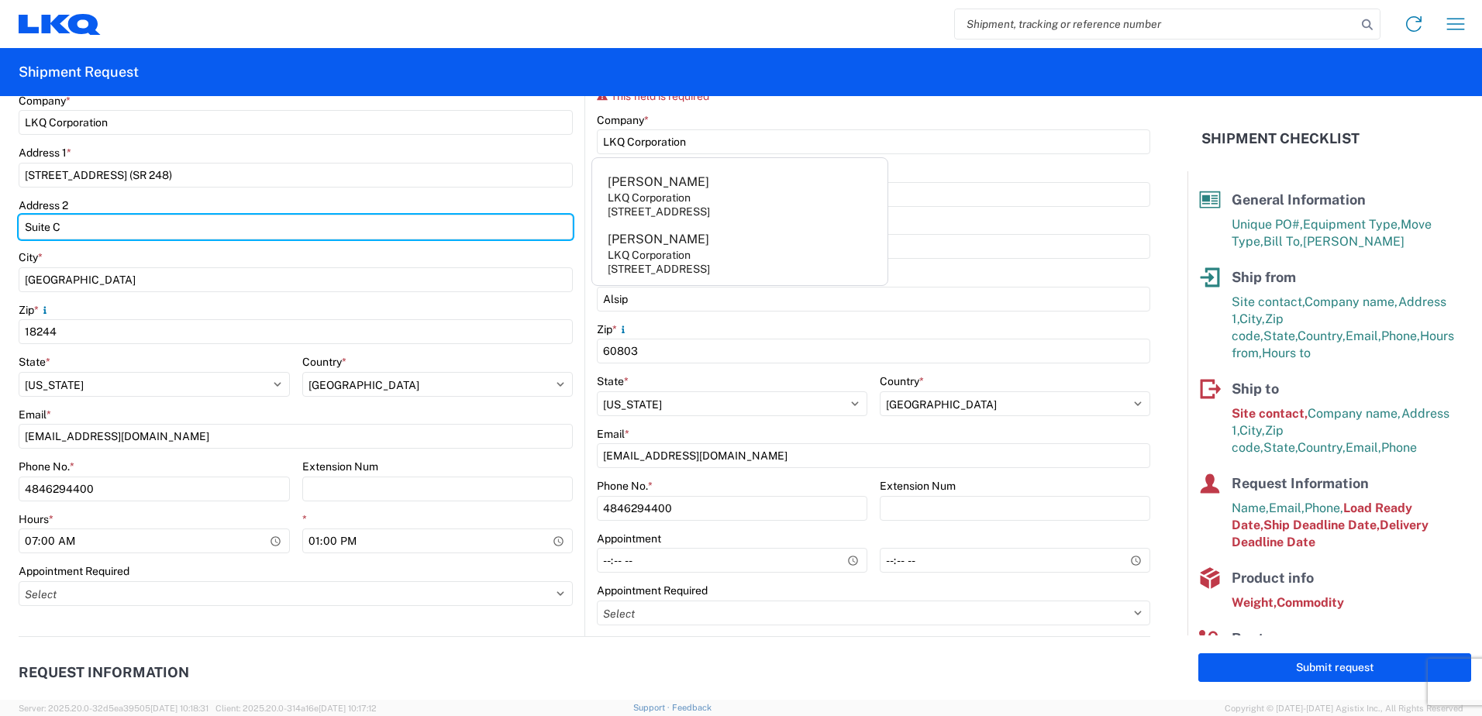
drag, startPoint x: 62, startPoint y: 227, endPoint x: -2, endPoint y: 227, distance: 64.3
click at [0, 227] on html "Home Shipment request Shipment tracking Shipment Request General Information Te…" at bounding box center [741, 358] width 1482 height 716
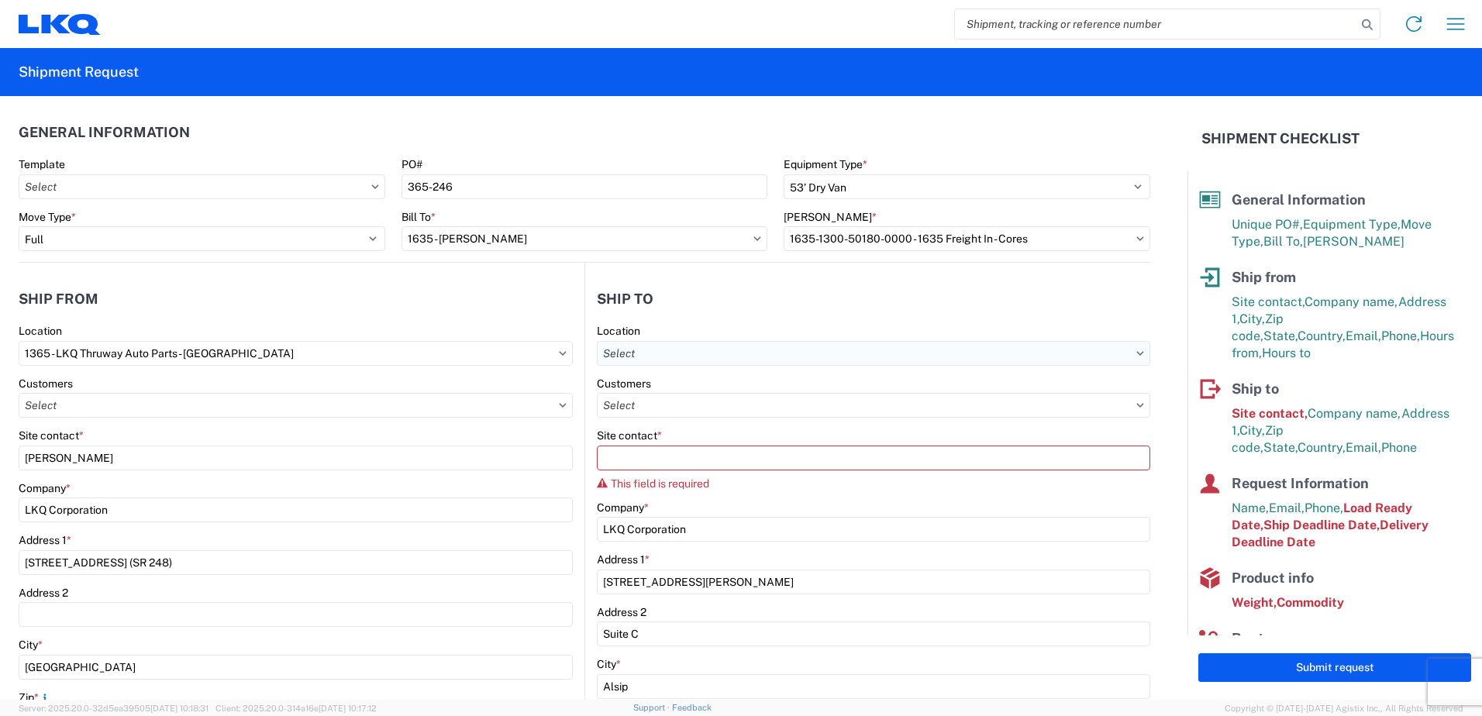
click at [707, 363] on input "text" at bounding box center [873, 353] width 553 height 25
type input "1635"
click at [650, 425] on div "1635 - [PERSON_NAME]" at bounding box center [730, 422] width 271 height 25
type input "1635 - [PERSON_NAME]"
type input "[PERSON_NAME]"
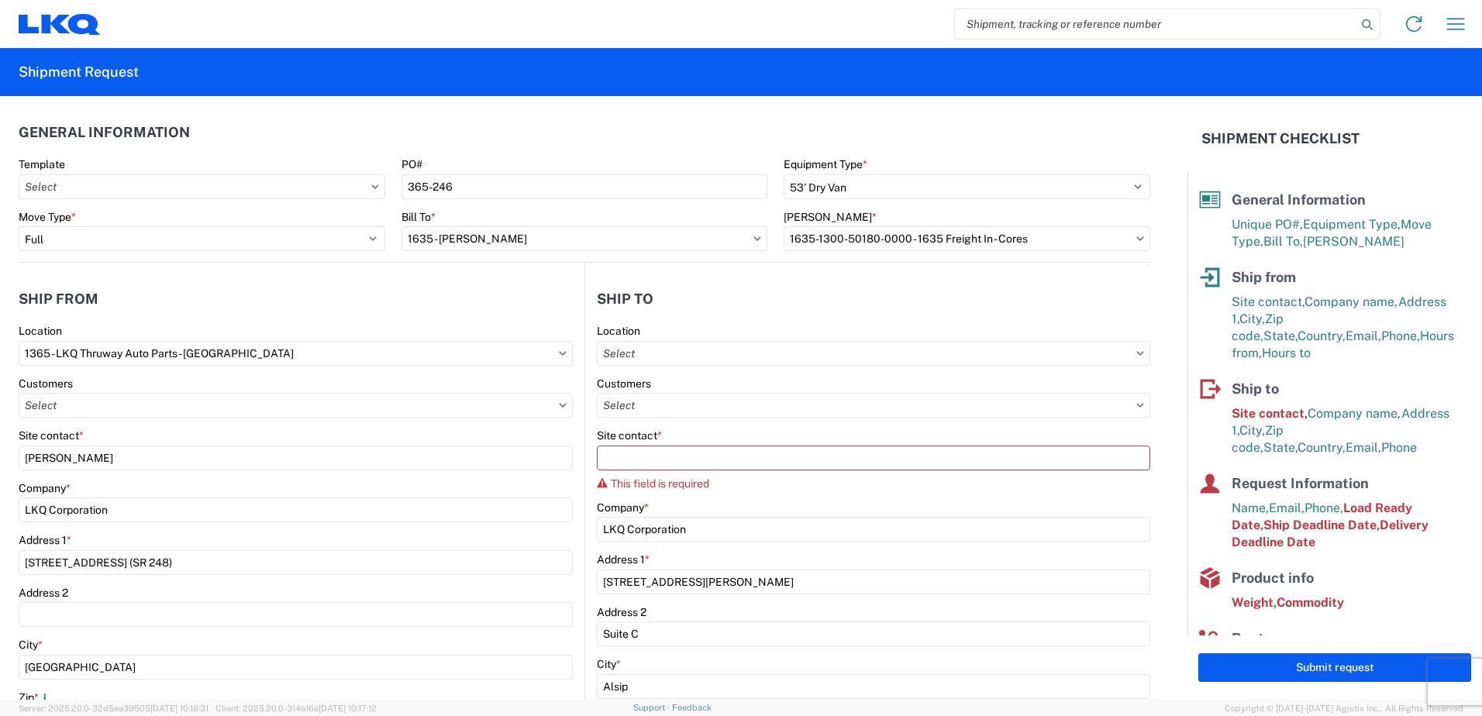
type input "[EMAIL_ADDRESS][DOMAIN_NAME]"
type input "[PHONE_NUMBER]"
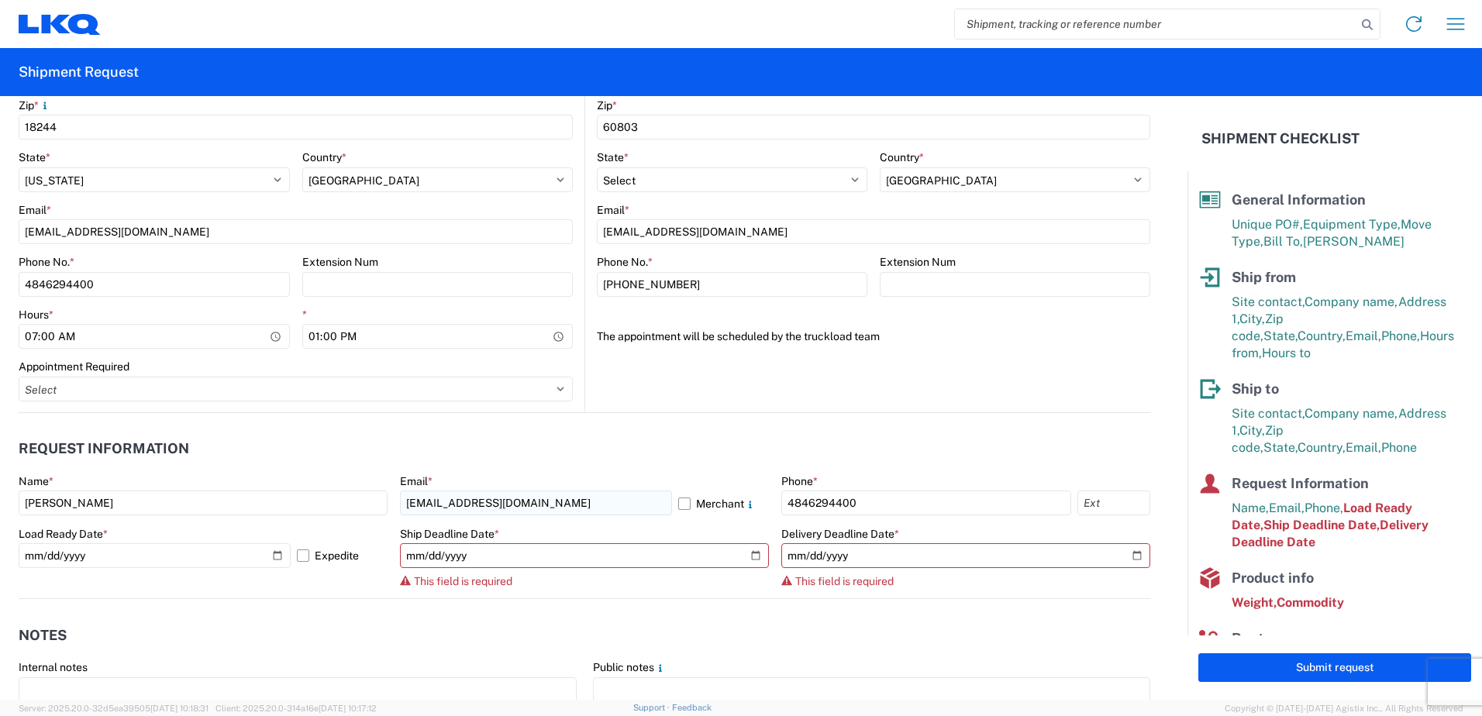
scroll to position [620, 0]
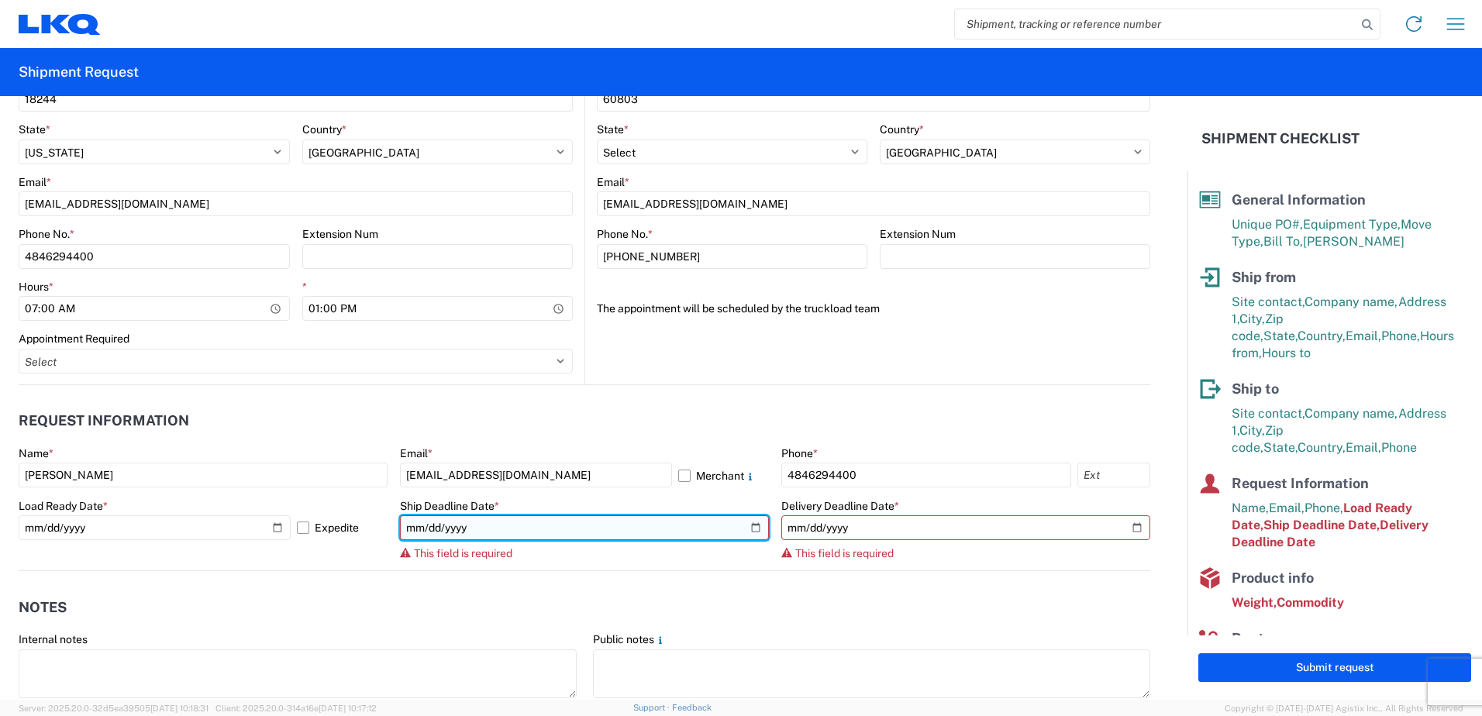
click at [750, 529] on input "date" at bounding box center [584, 527] width 369 height 25
type input "[DATE]"
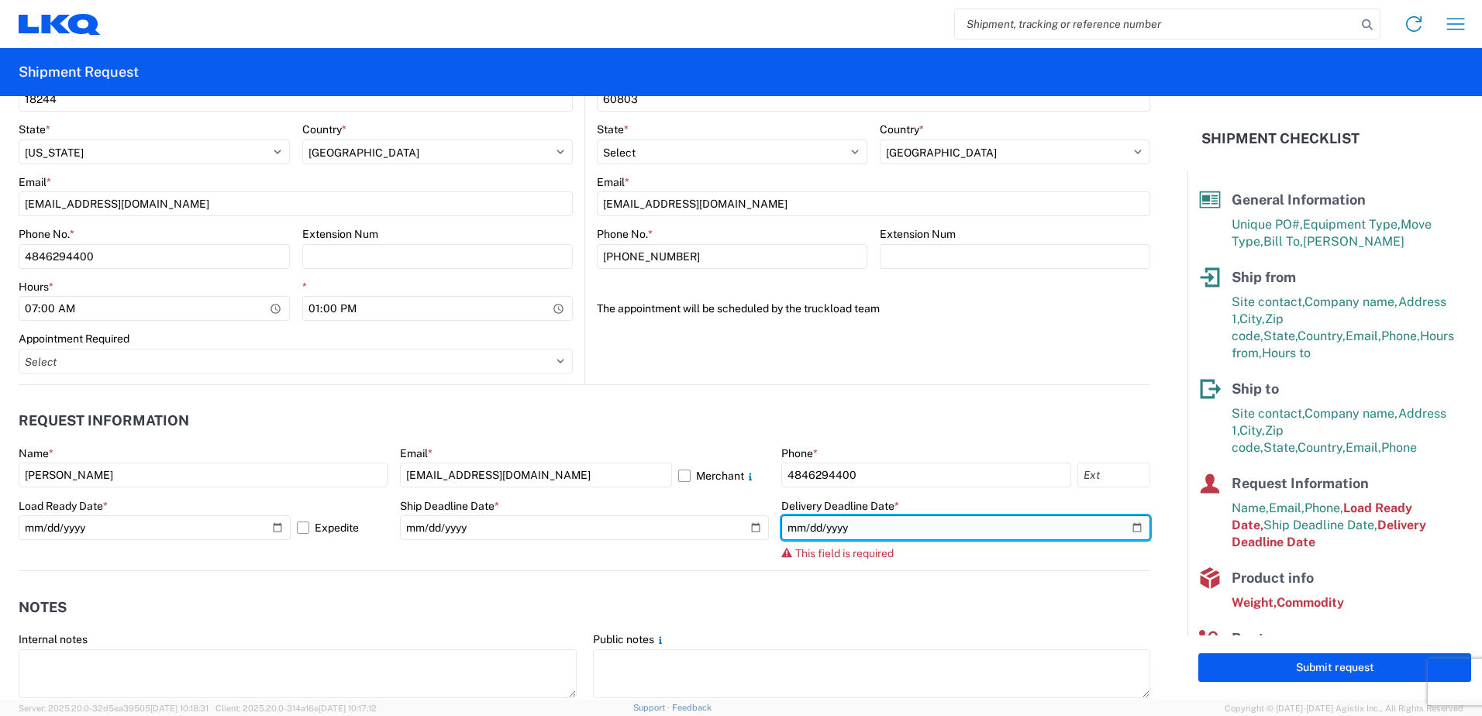
click at [1121, 525] on input "date" at bounding box center [965, 527] width 369 height 25
type input "[DATE]"
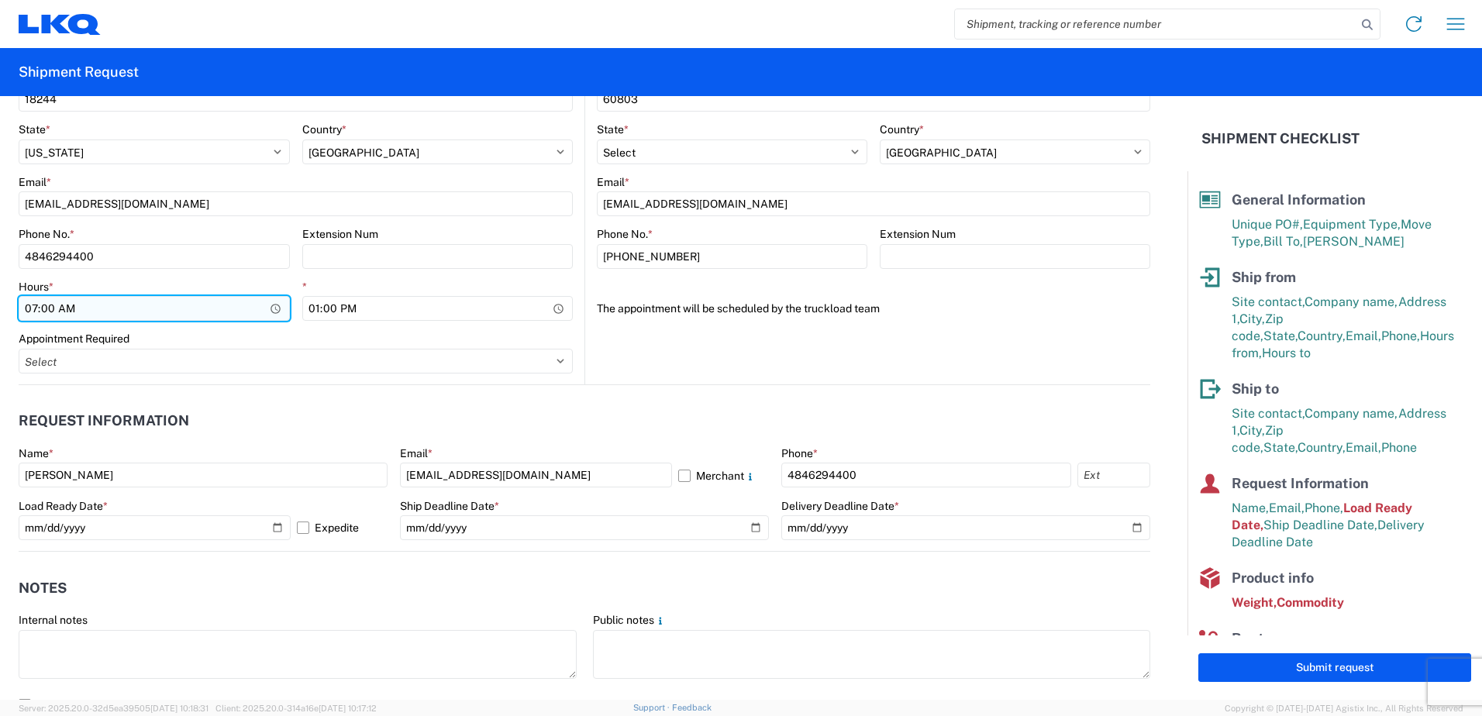
click at [53, 308] on input "07:00" at bounding box center [154, 308] width 271 height 25
click at [35, 305] on input "07:00" at bounding box center [154, 308] width 271 height 25
type input "09:00"
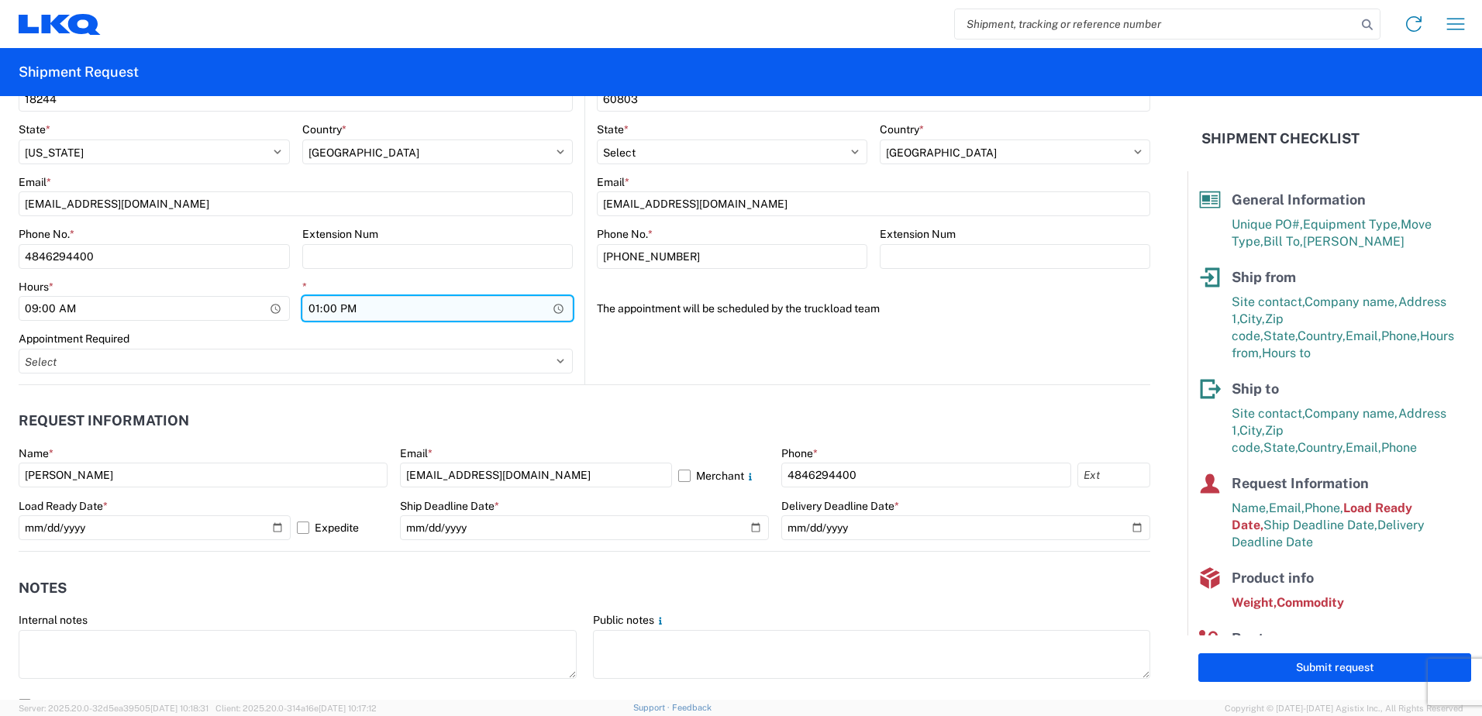
click at [330, 306] on input "13:00" at bounding box center [437, 308] width 271 height 25
type input "13:30"
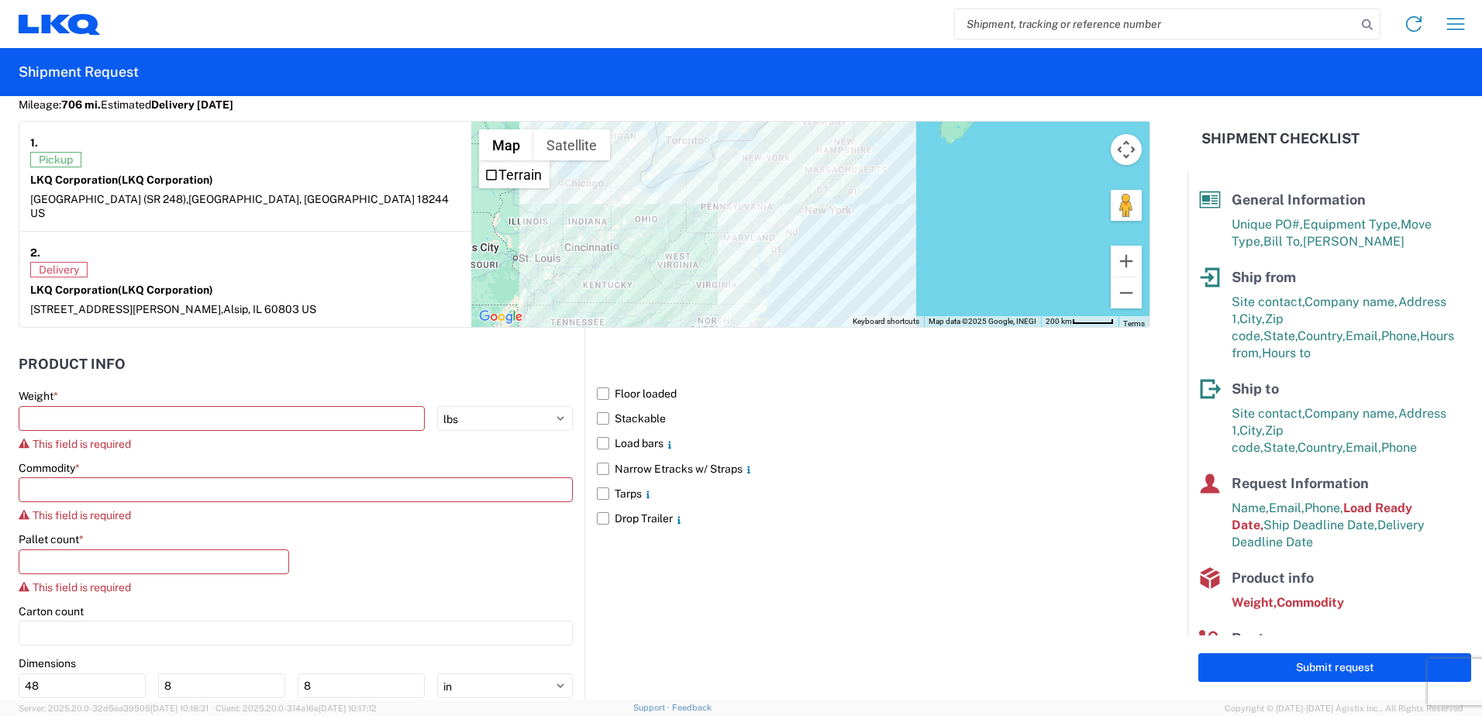
scroll to position [1318, 0]
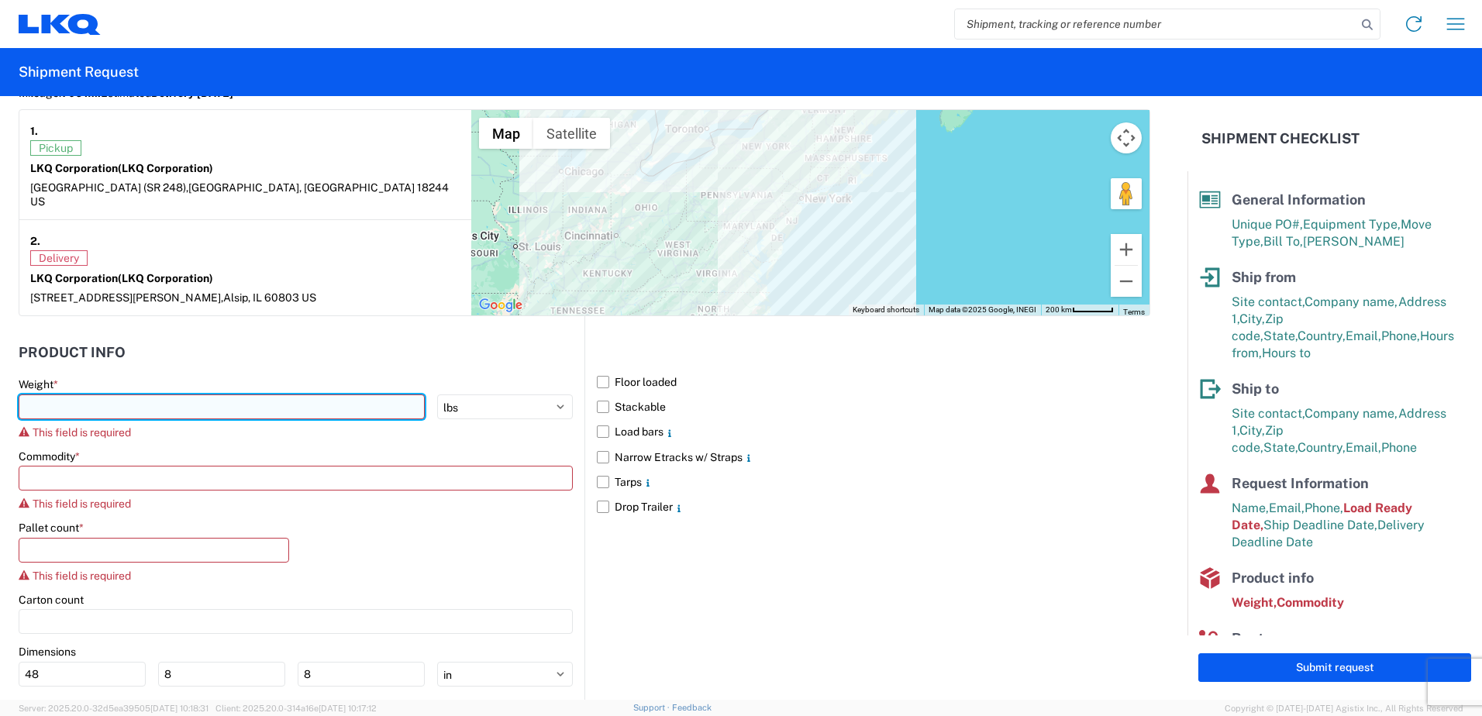
click at [188, 394] on input "number" at bounding box center [222, 406] width 406 height 25
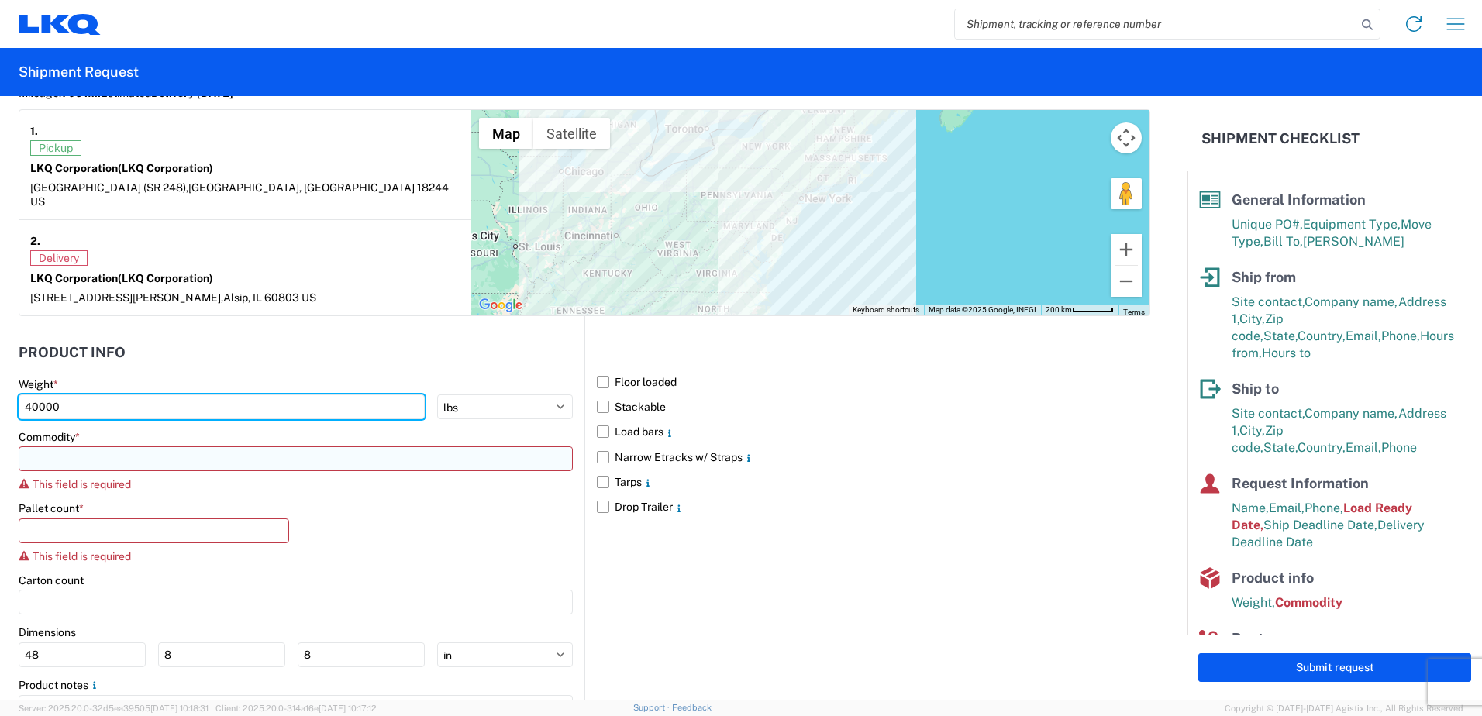
type input "40000"
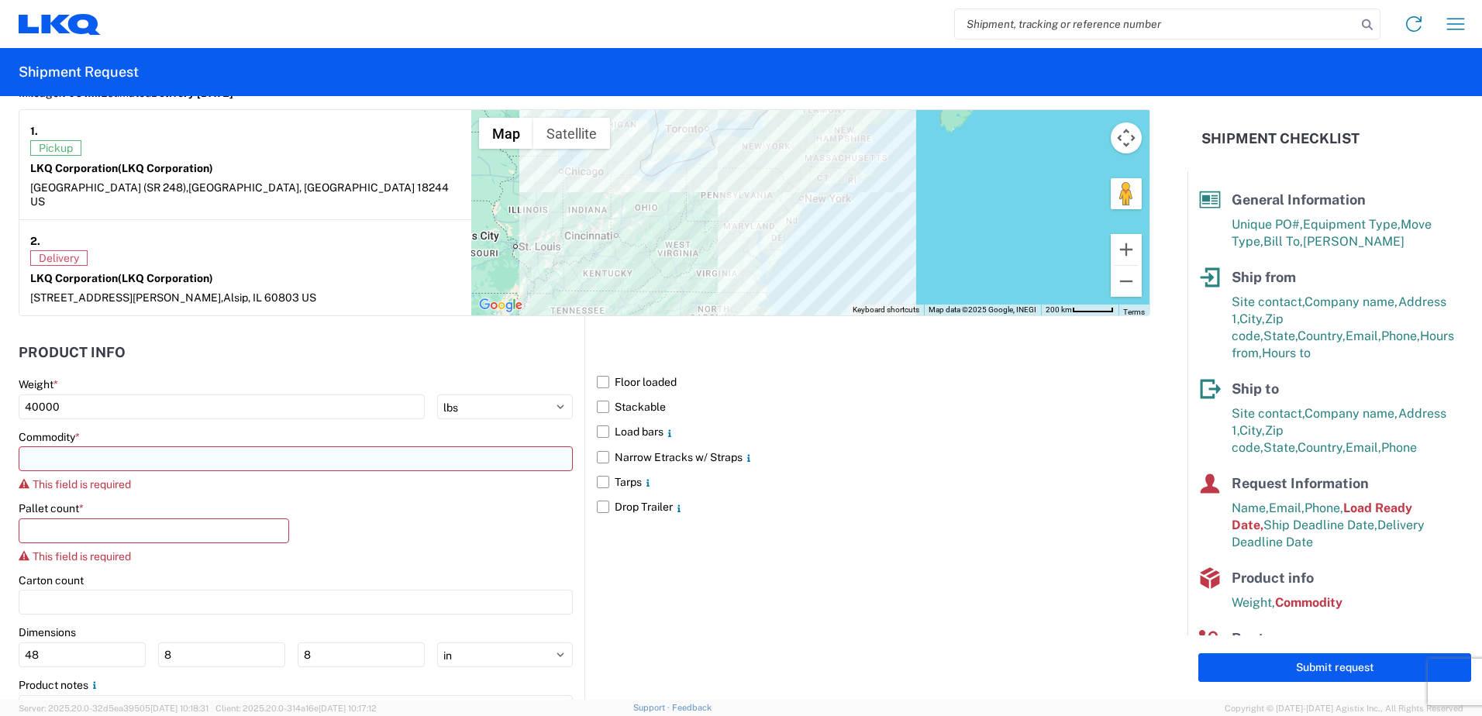
click at [150, 446] on input at bounding box center [296, 458] width 554 height 25
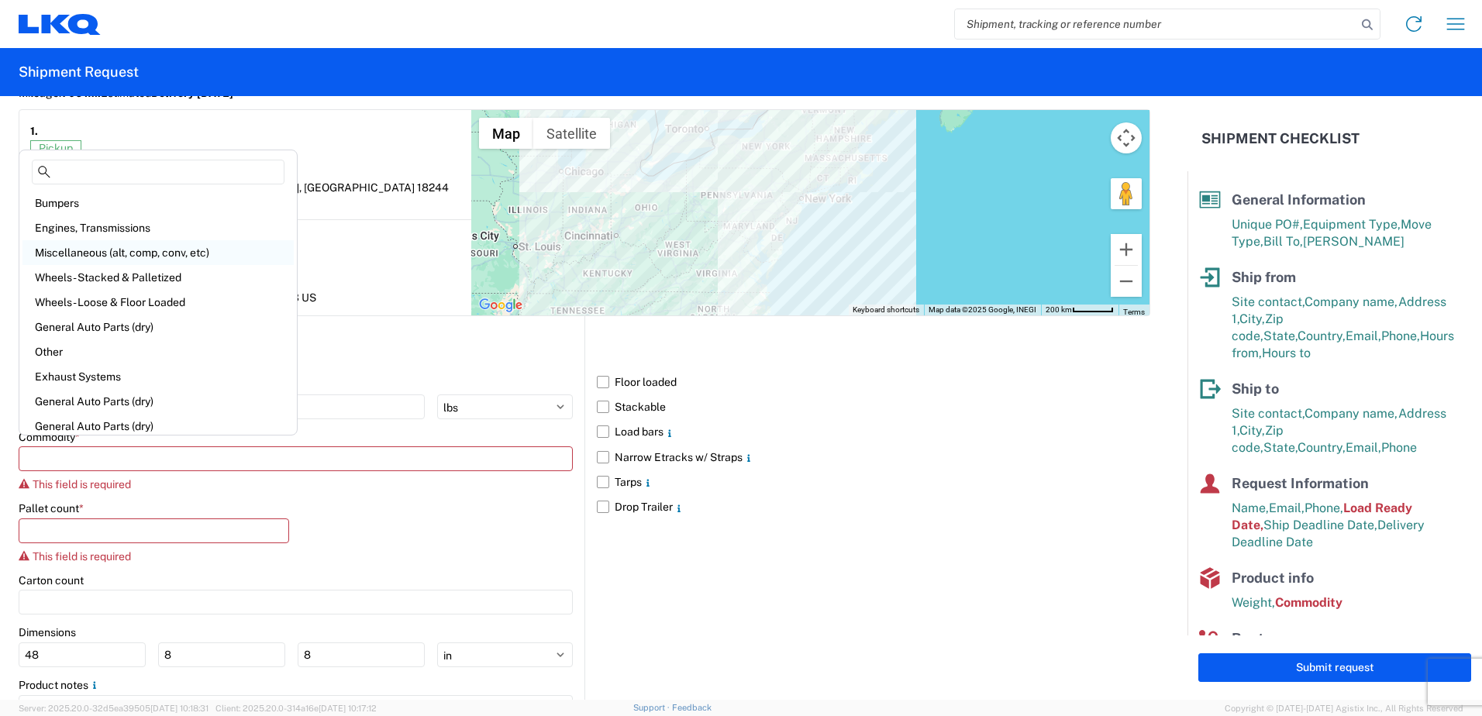
click at [121, 250] on div "Miscellaneous (alt, comp, conv, etc)" at bounding box center [157, 252] width 271 height 25
type input "Miscellaneous (alt, comp, conv, etc)"
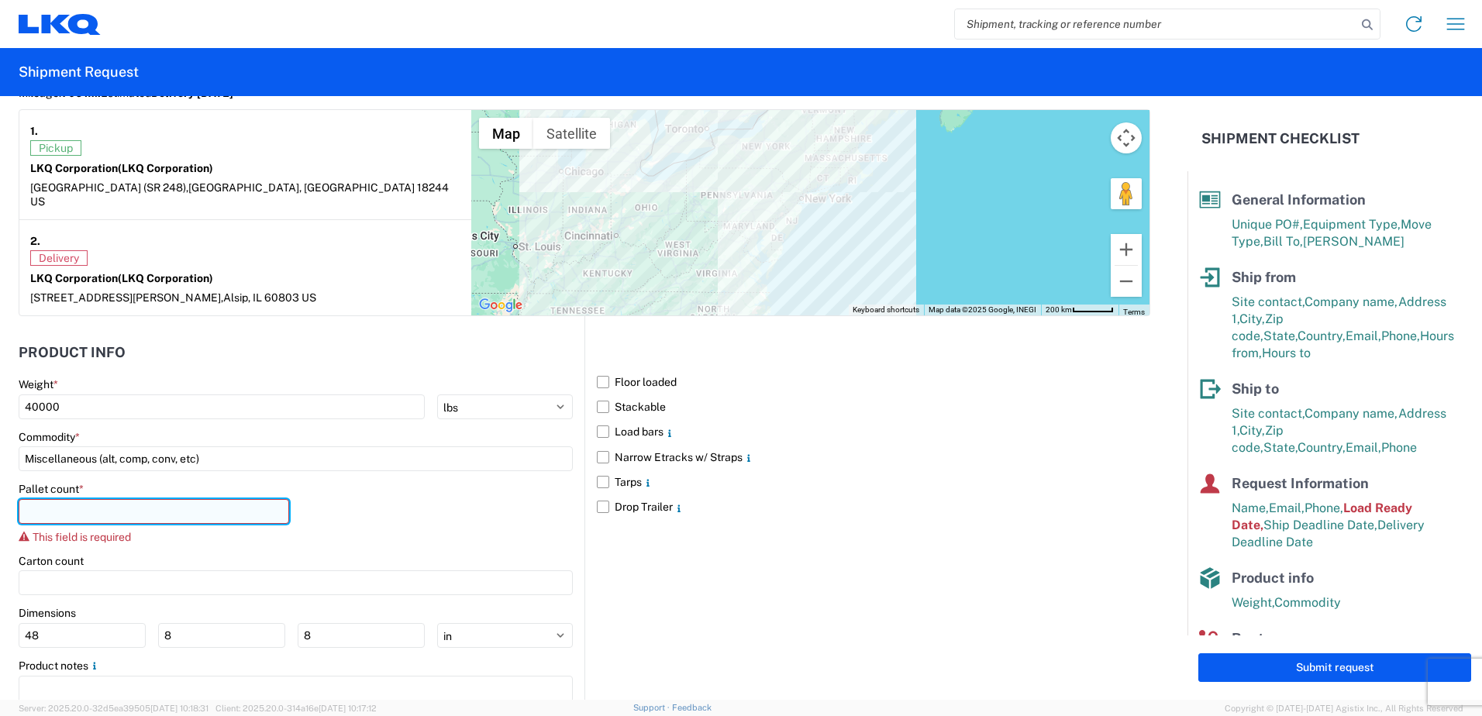
click at [124, 503] on input "number" at bounding box center [154, 511] width 270 height 25
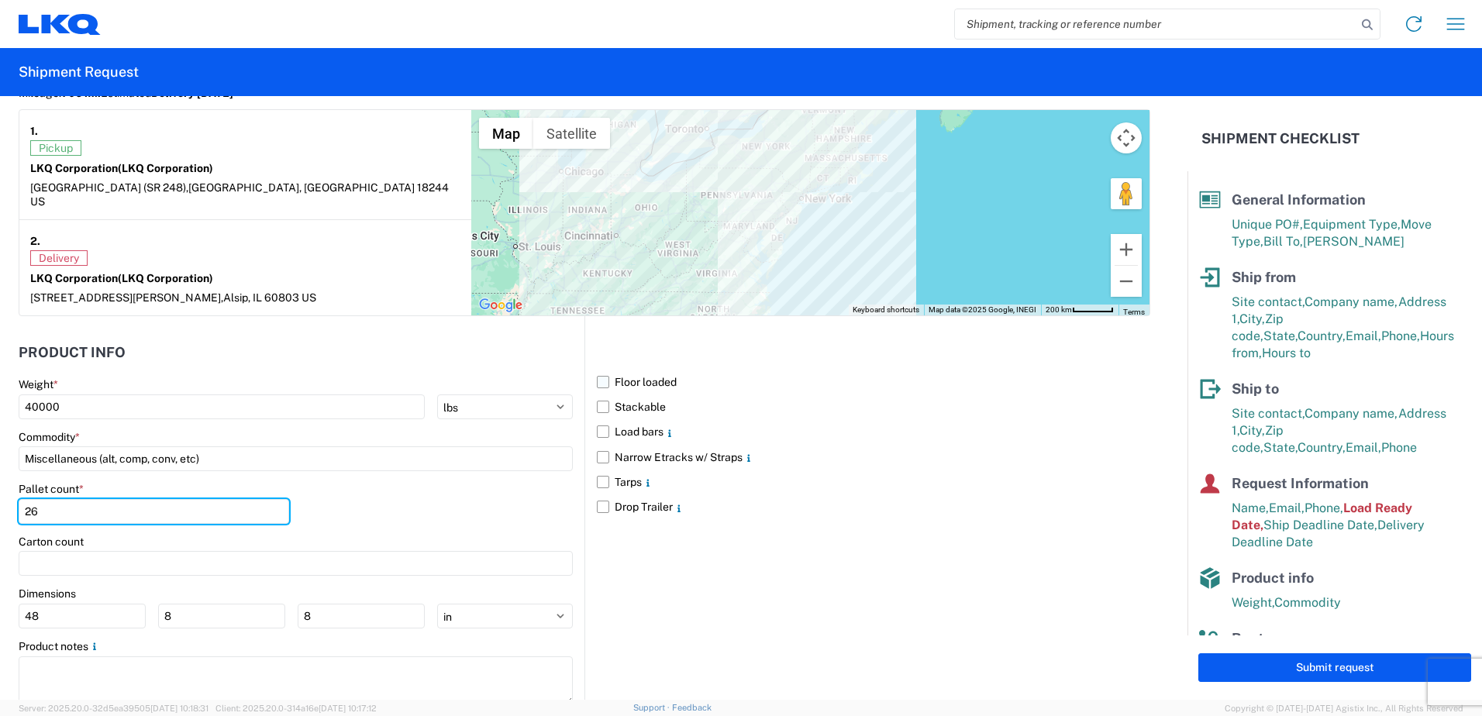
type input "26"
click at [602, 370] on label "Floor loaded" at bounding box center [873, 382] width 553 height 25
click at [0, 0] on input "Floor loaded" at bounding box center [0, 0] width 0 height 0
click at [597, 394] on label "Stackable" at bounding box center [873, 406] width 553 height 25
click at [0, 0] on input "Stackable" at bounding box center [0, 0] width 0 height 0
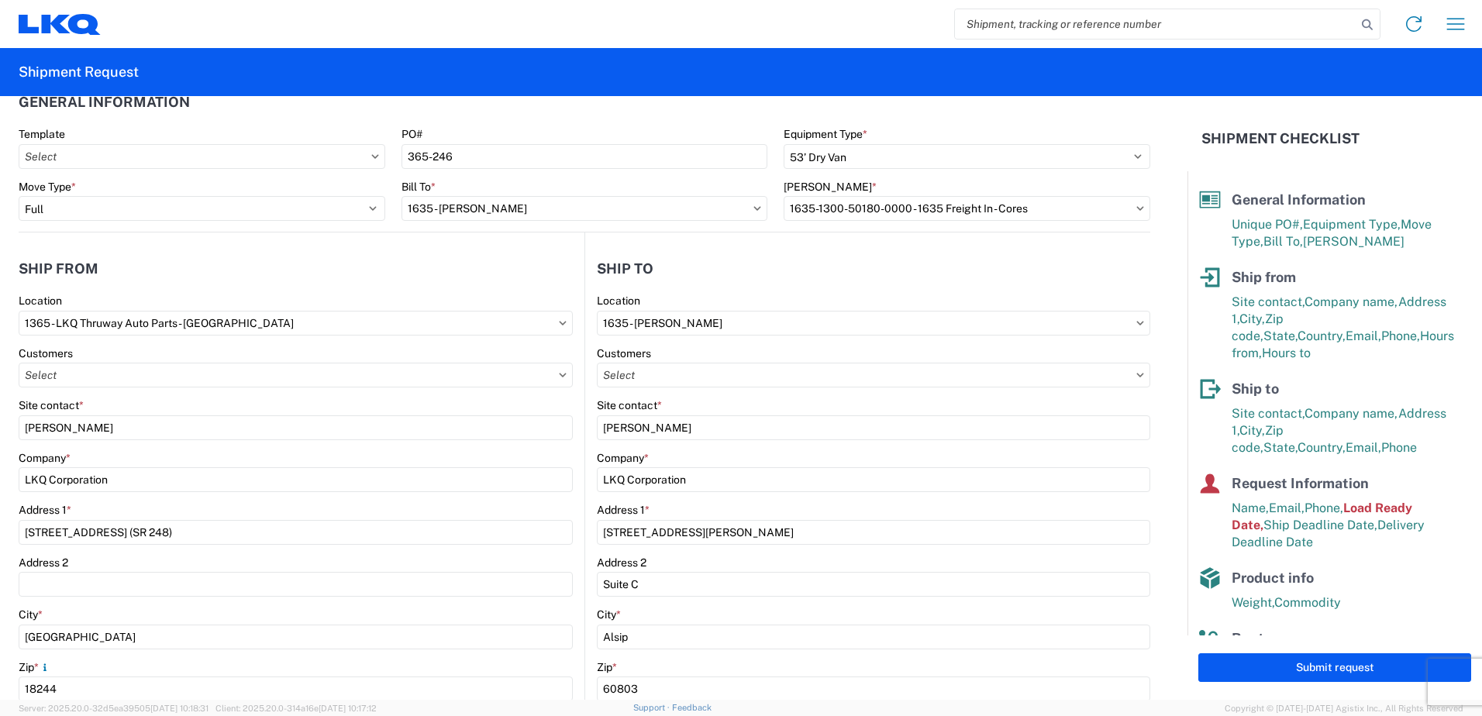
scroll to position [0, 0]
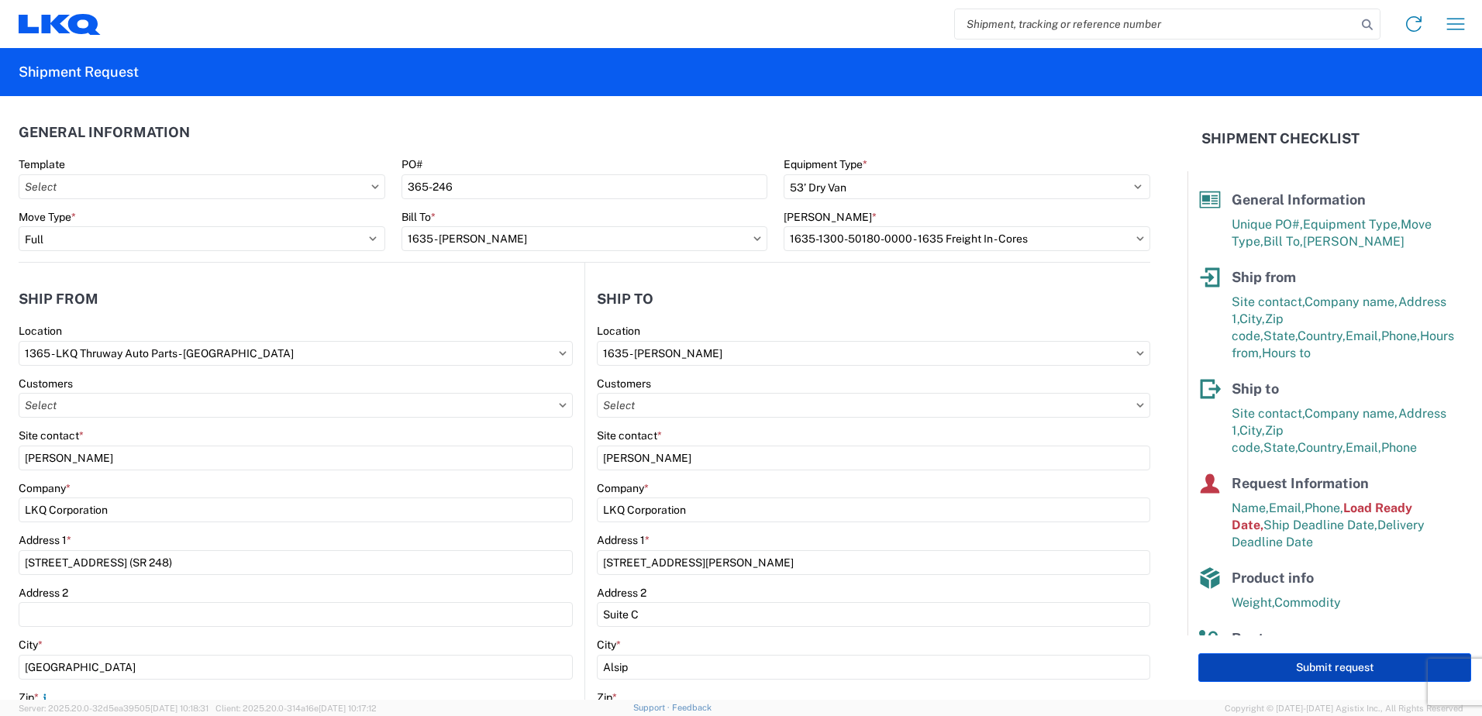
click at [1262, 661] on button "Submit request" at bounding box center [1334, 667] width 273 height 29
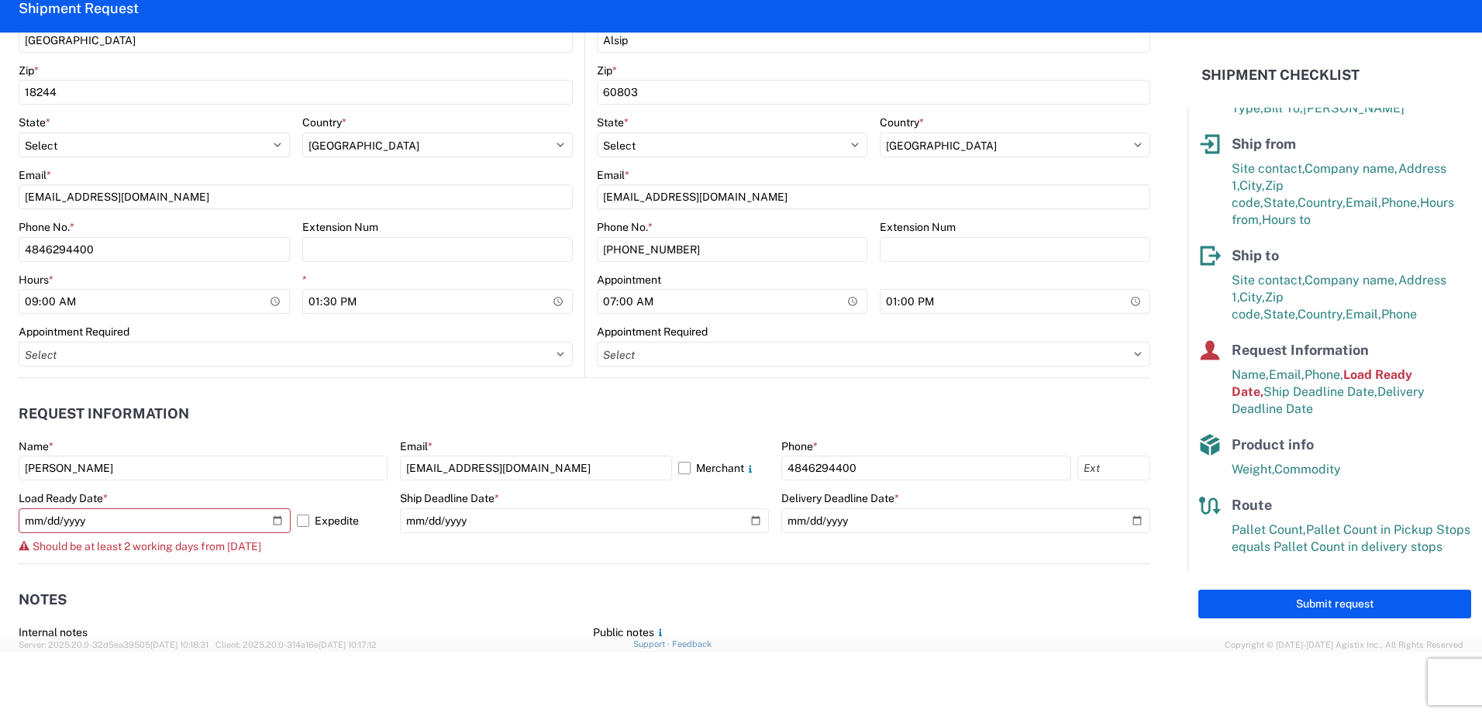
scroll to position [698, 0]
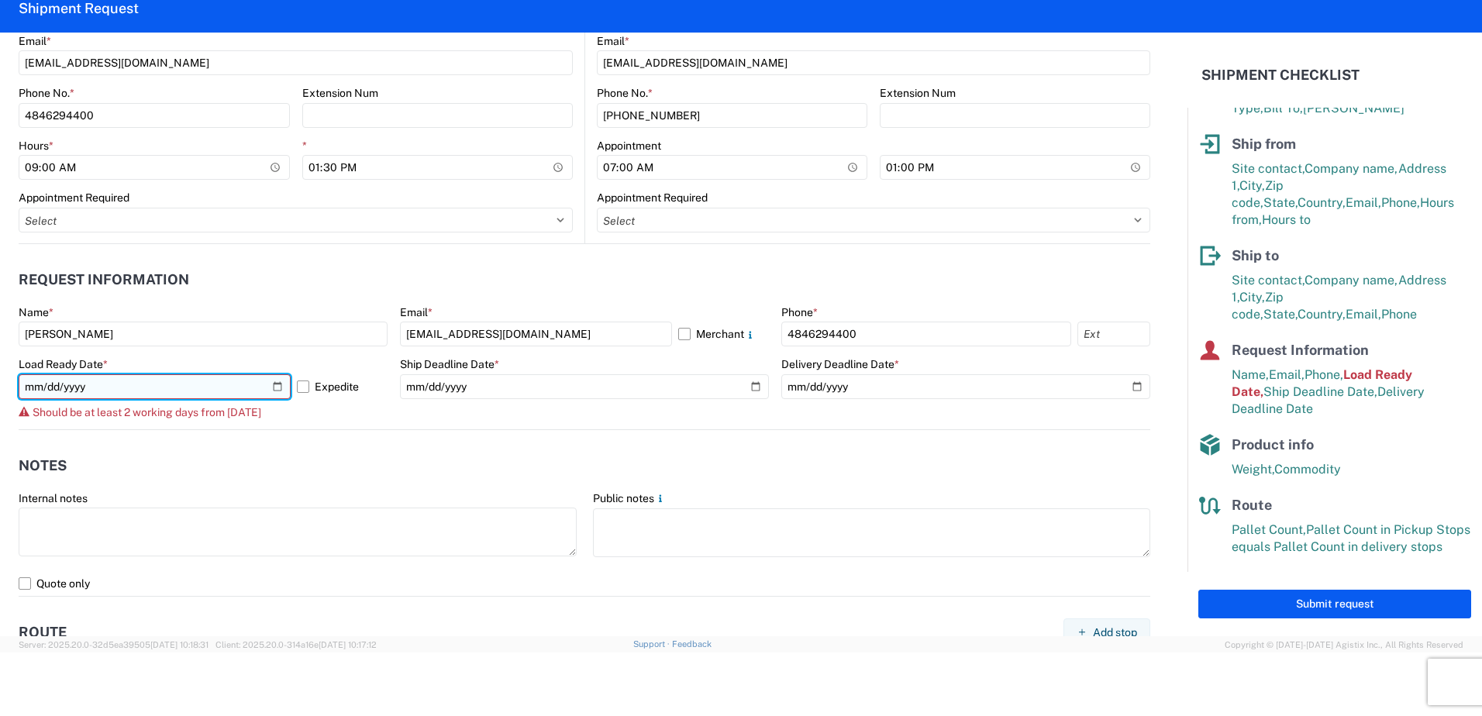
click at [273, 380] on input "[DATE]" at bounding box center [155, 386] width 272 height 25
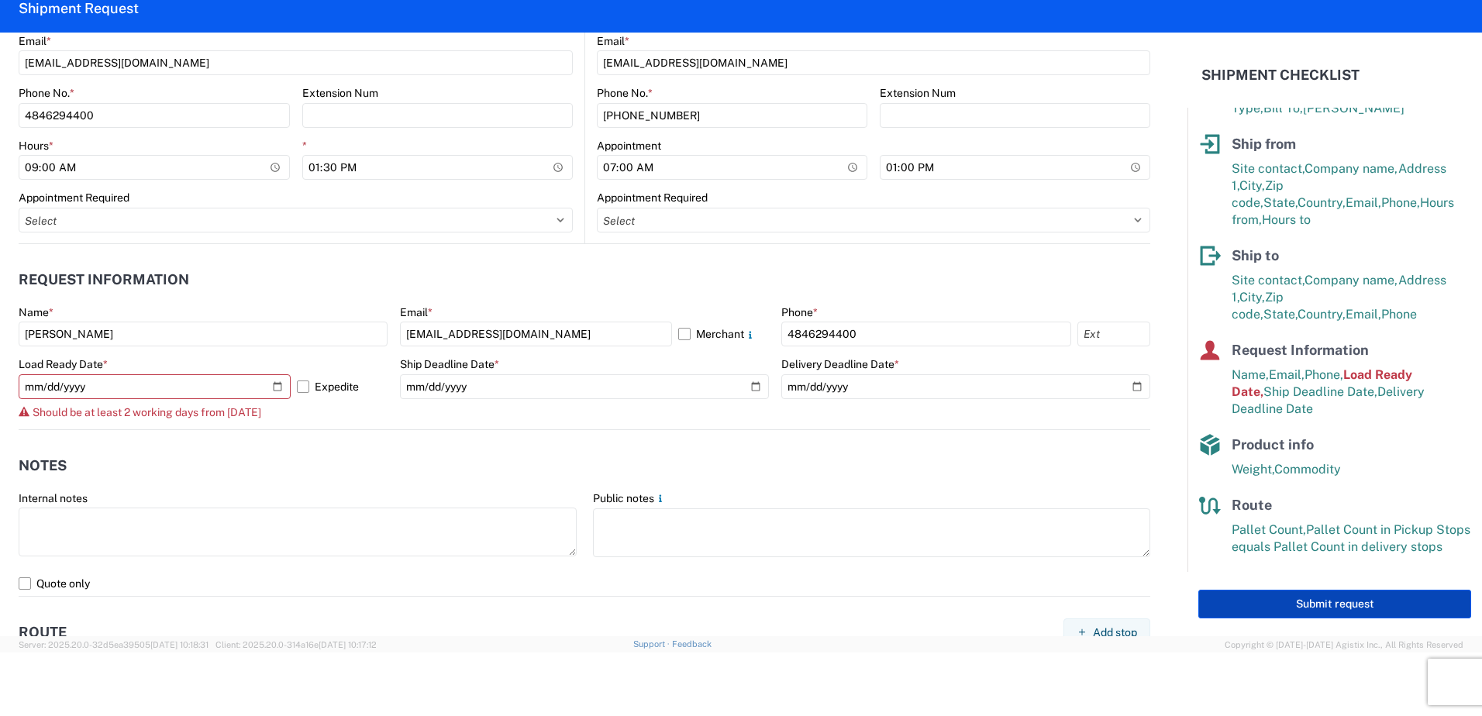
click at [1259, 604] on button "Submit request" at bounding box center [1334, 604] width 273 height 29
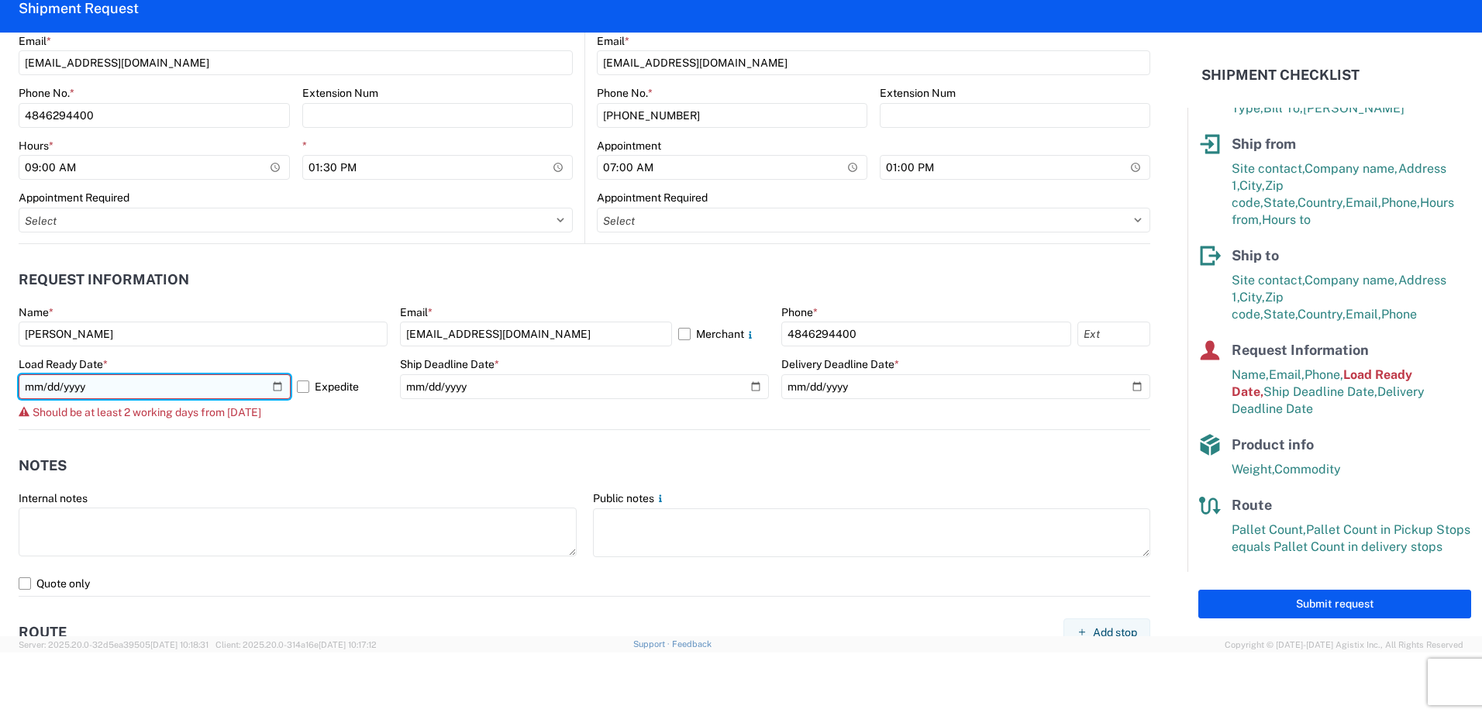
click at [274, 388] on input "[DATE]" at bounding box center [155, 386] width 272 height 25
type input "[DATE]"
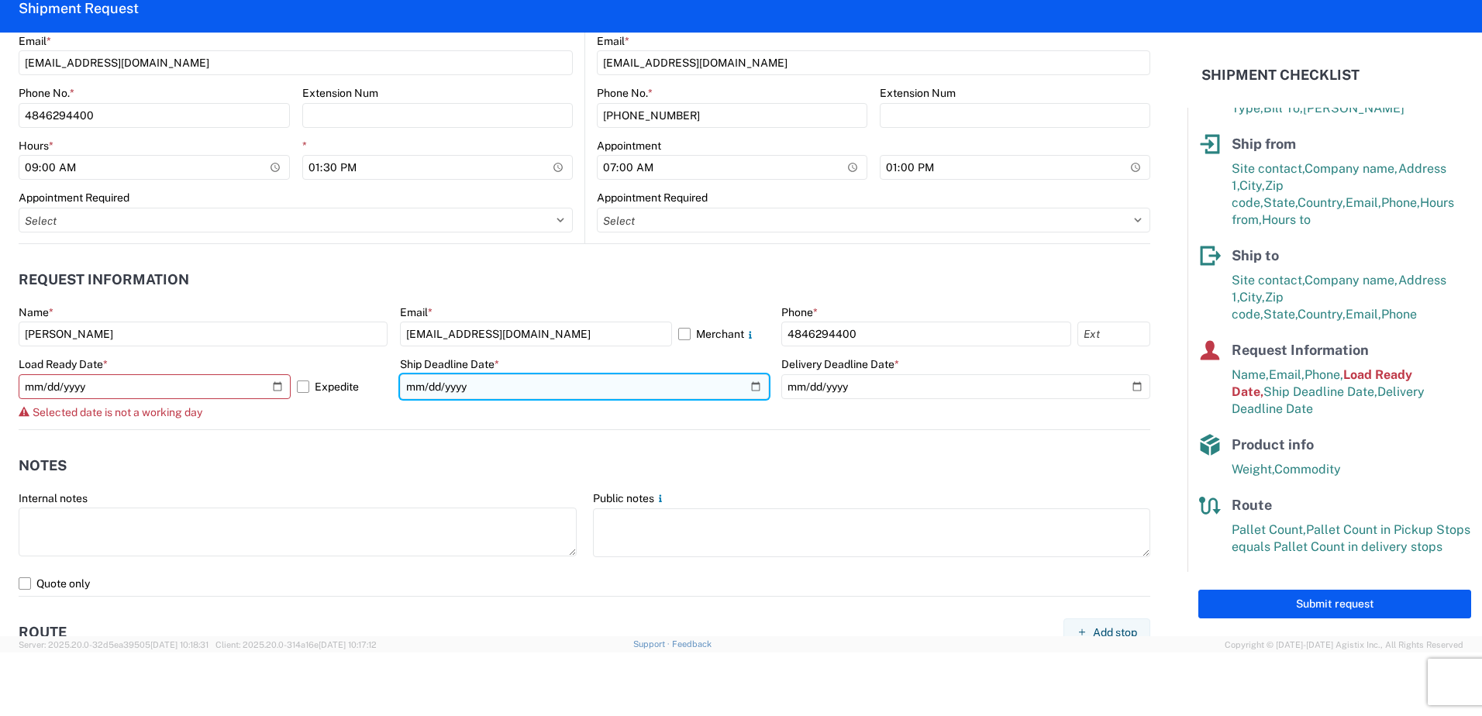
click at [746, 388] on input "[DATE]" at bounding box center [584, 386] width 369 height 25
type input "[DATE]"
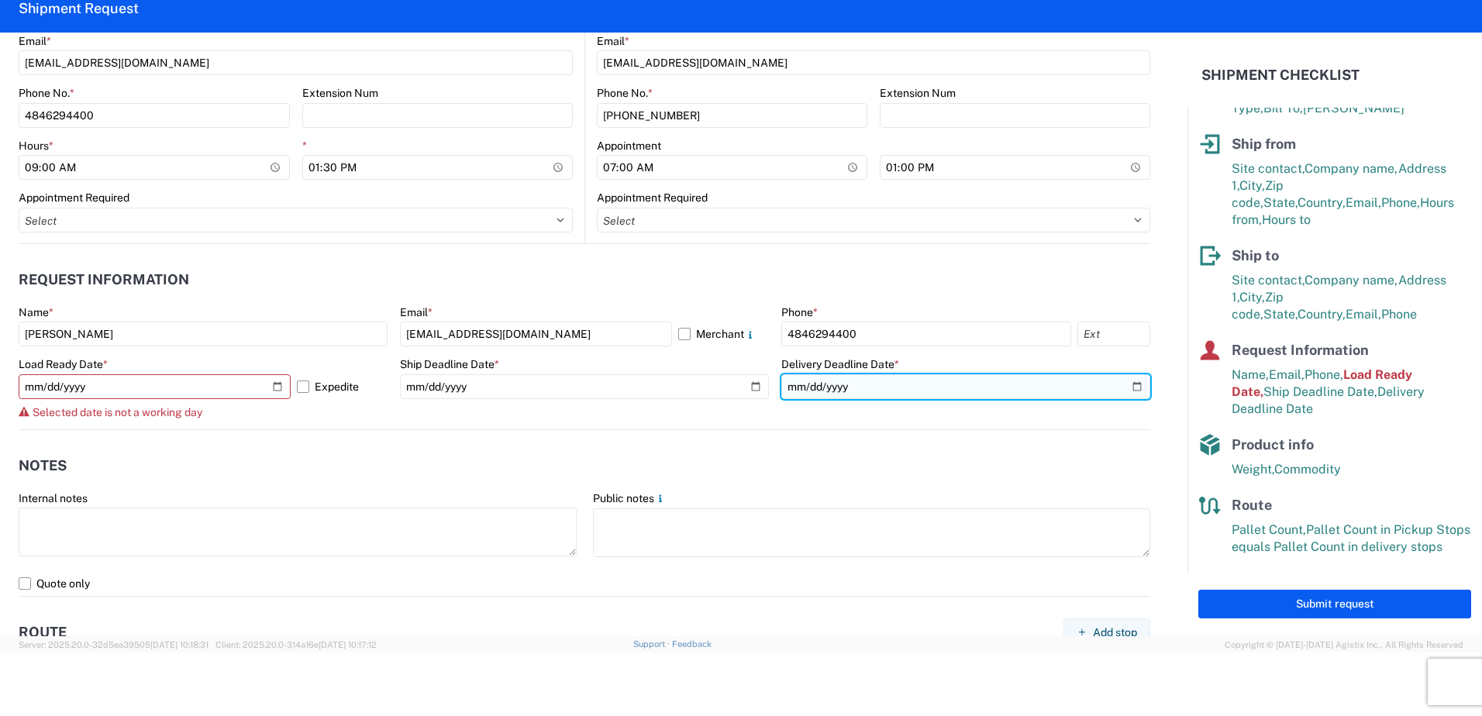
click at [1124, 386] on input "[DATE]" at bounding box center [965, 386] width 369 height 25
type input "[DATE]"
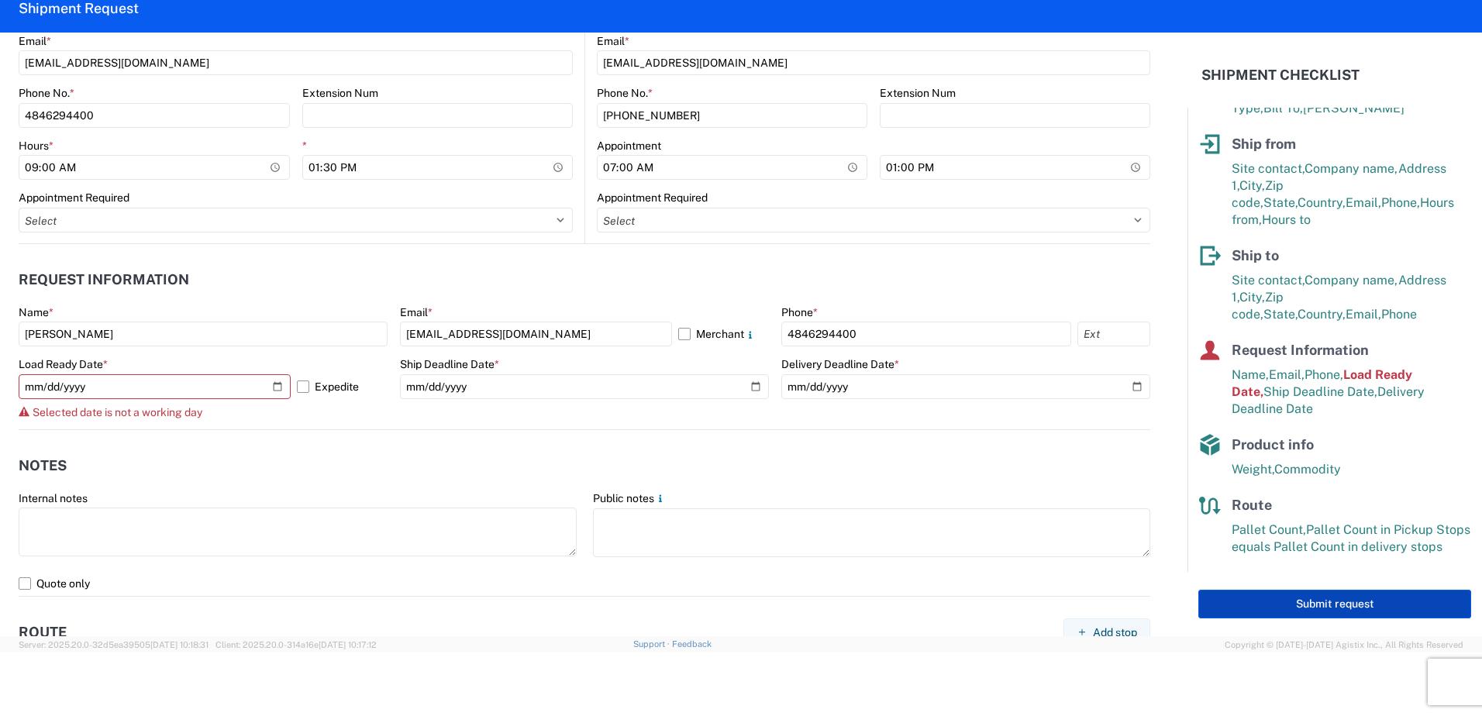
click at [1323, 611] on button "Submit request" at bounding box center [1334, 604] width 273 height 29
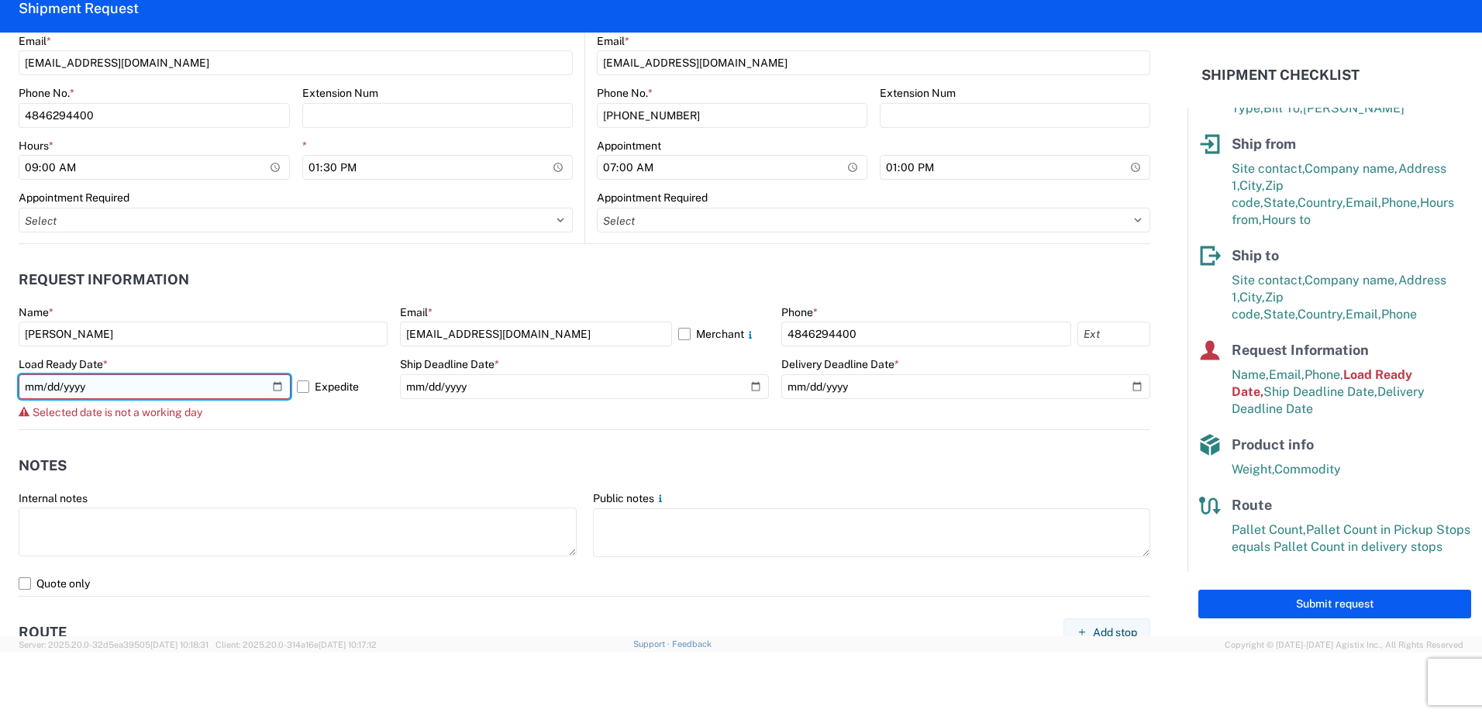
click at [270, 381] on input "[DATE]" at bounding box center [155, 386] width 272 height 25
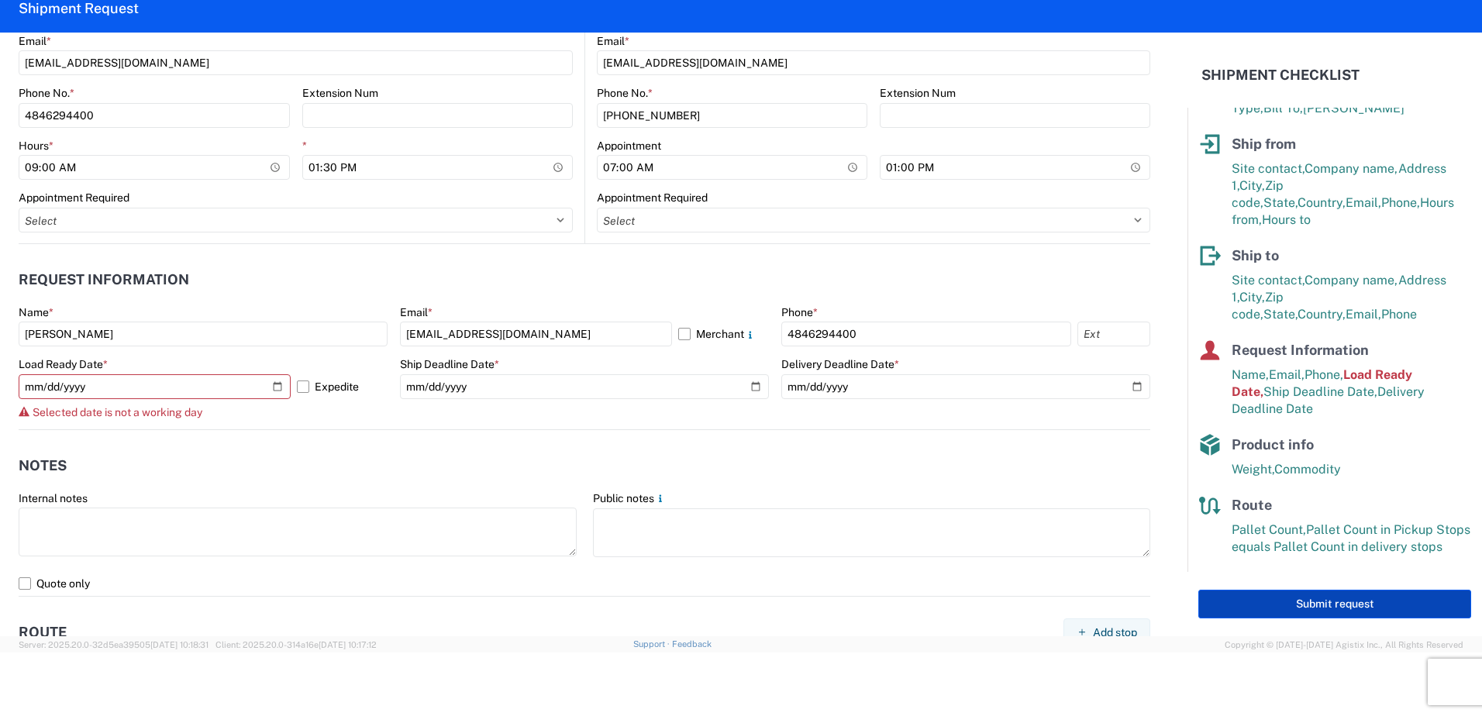
click at [1311, 611] on button "Submit request" at bounding box center [1334, 604] width 273 height 29
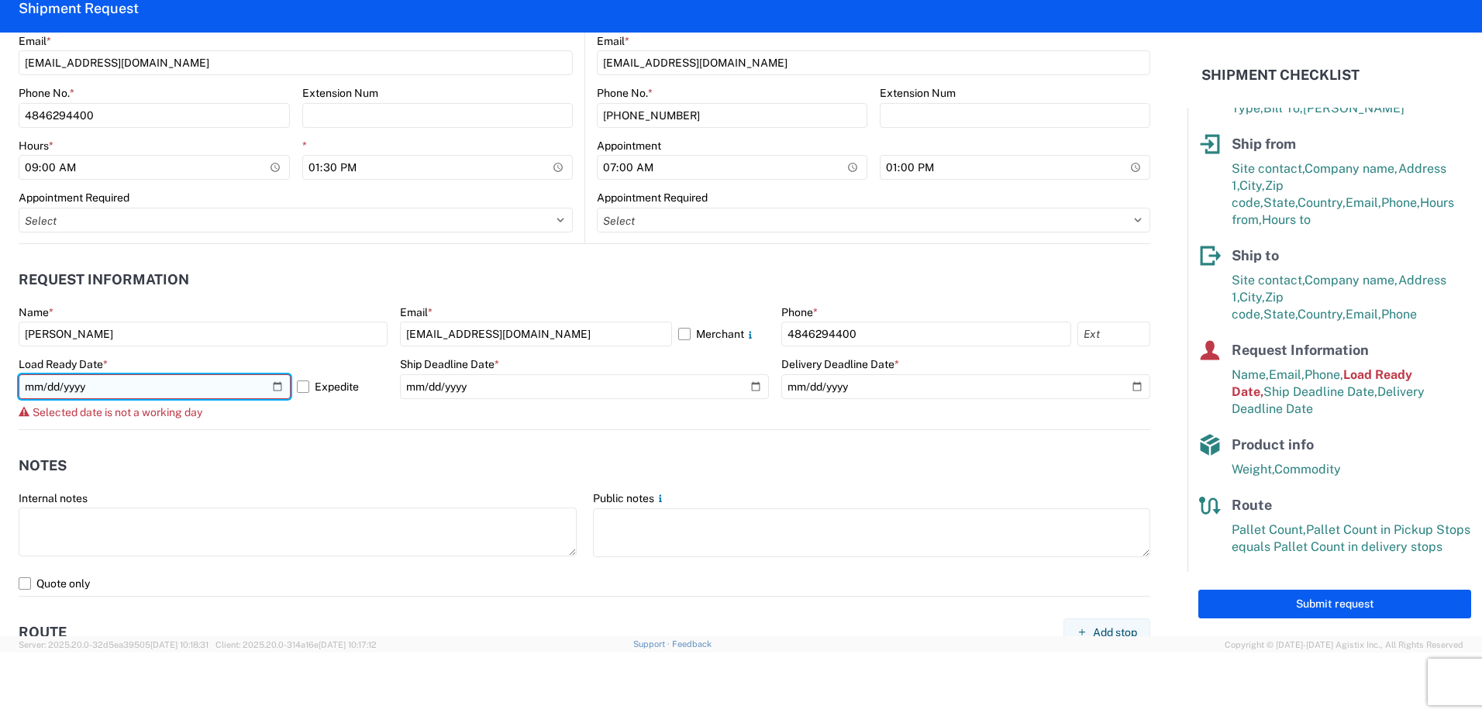
click at [274, 388] on input "[DATE]" at bounding box center [155, 386] width 272 height 25
click at [272, 388] on input "[DATE]" at bounding box center [155, 386] width 272 height 25
click at [270, 391] on input "[DATE]" at bounding box center [155, 386] width 272 height 25
click at [276, 385] on input "[DATE]" at bounding box center [155, 386] width 272 height 25
type input "[DATE]"
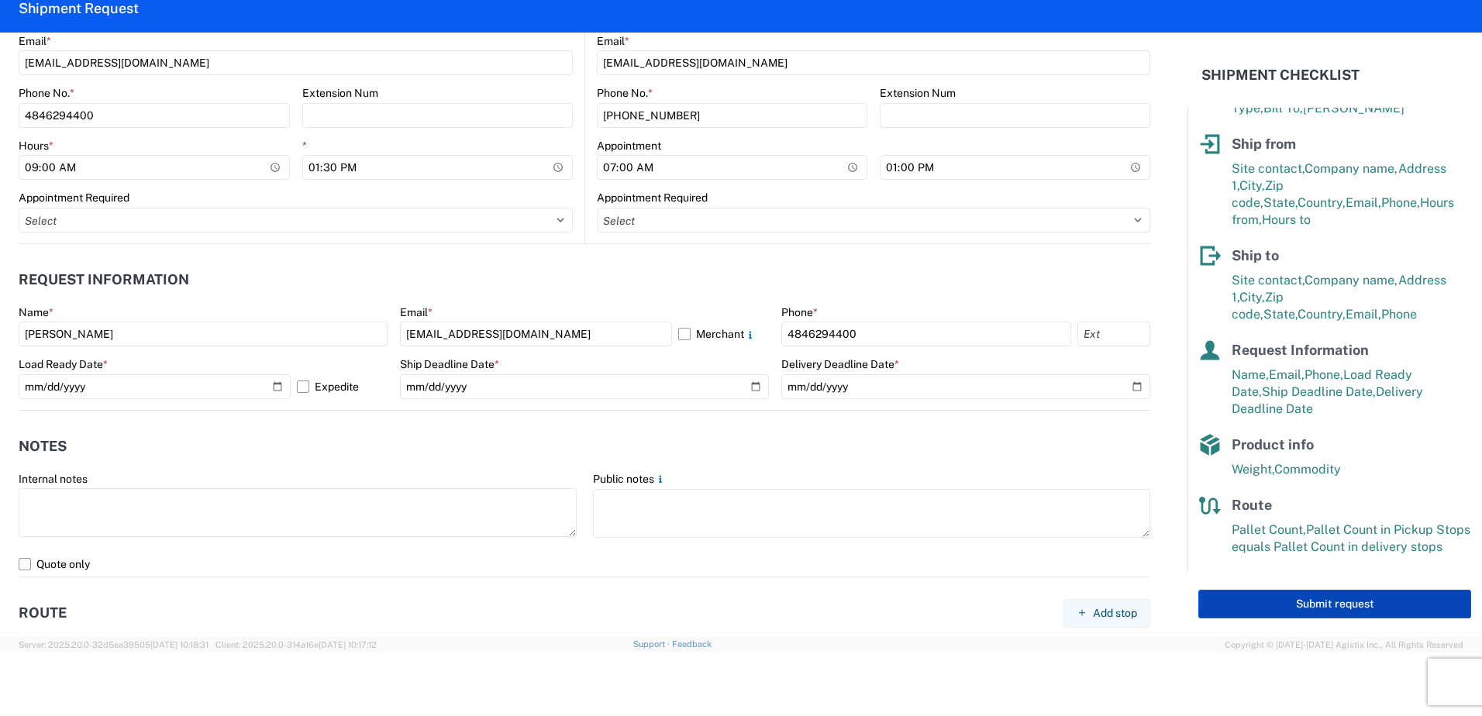
click at [1290, 601] on button "Submit request" at bounding box center [1334, 604] width 273 height 29
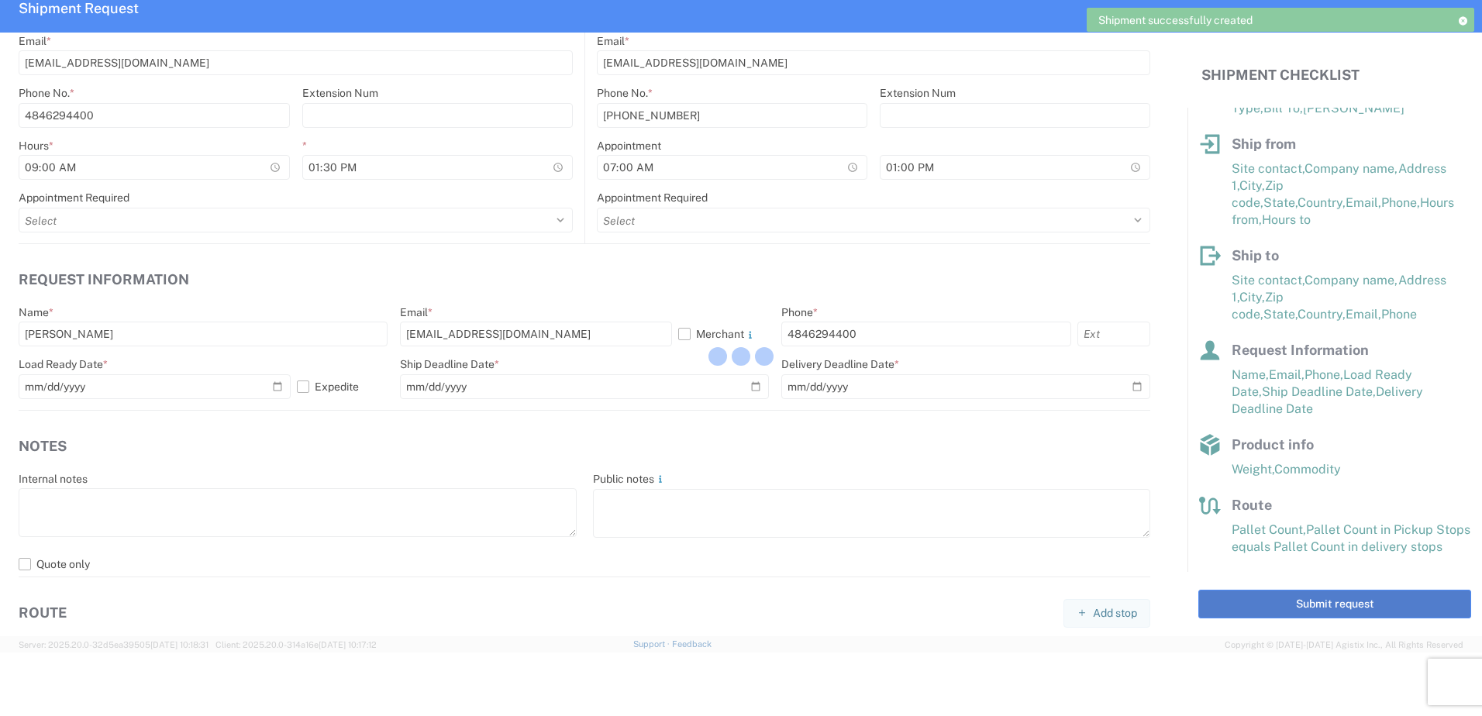
scroll to position [56, 0]
